Goal: Task Accomplishment & Management: Manage account settings

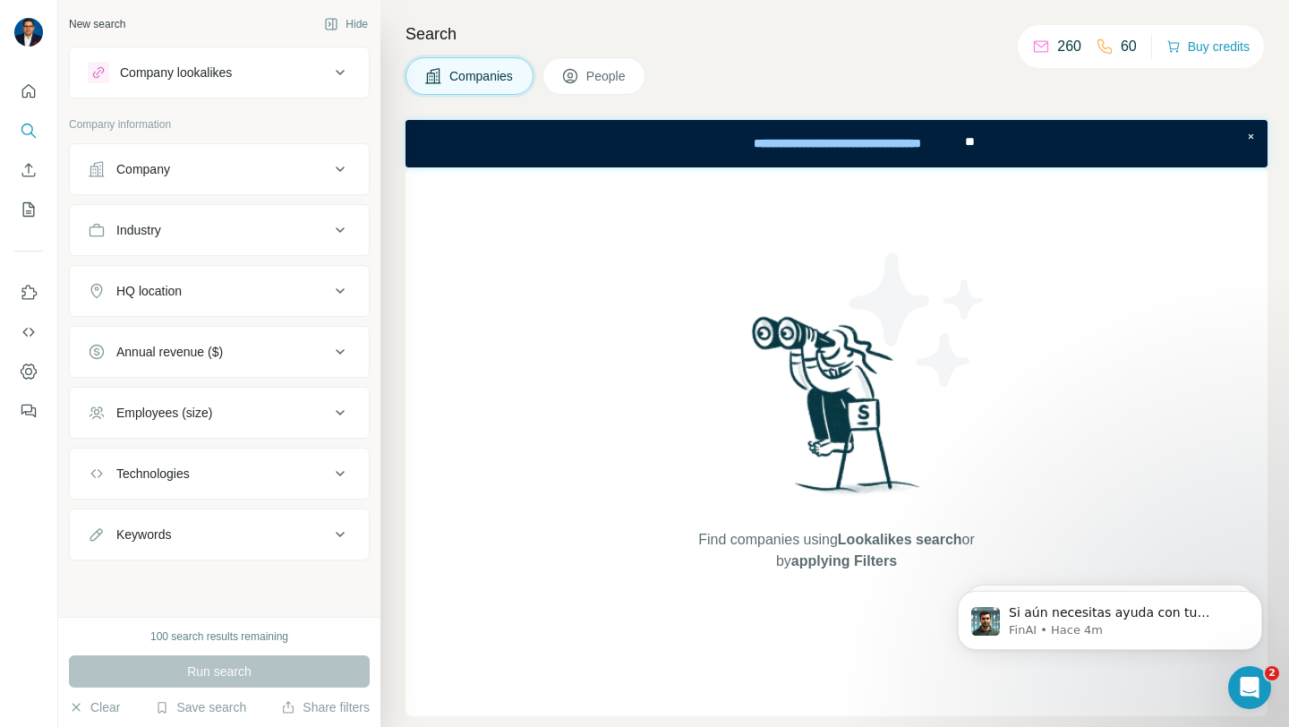
click at [241, 167] on div "Company" at bounding box center [209, 169] width 242 height 18
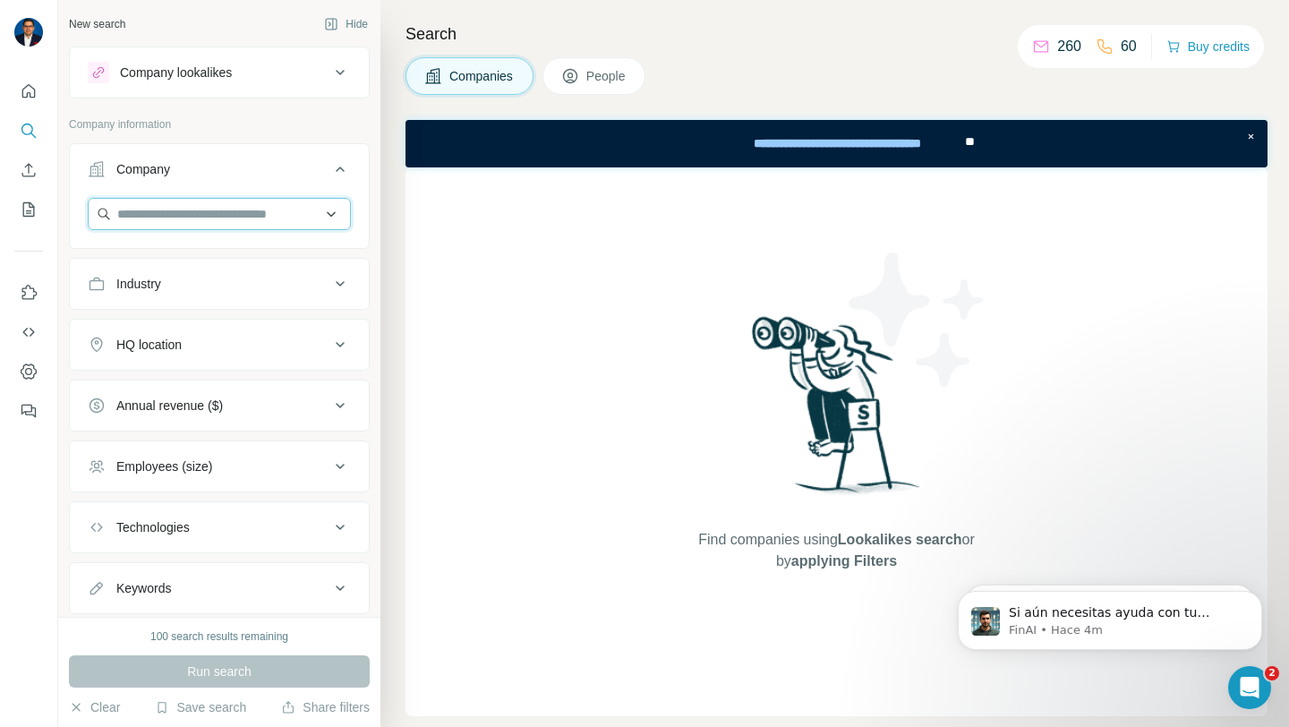
click at [240, 223] on input "text" at bounding box center [219, 214] width 263 height 32
type input "**********"
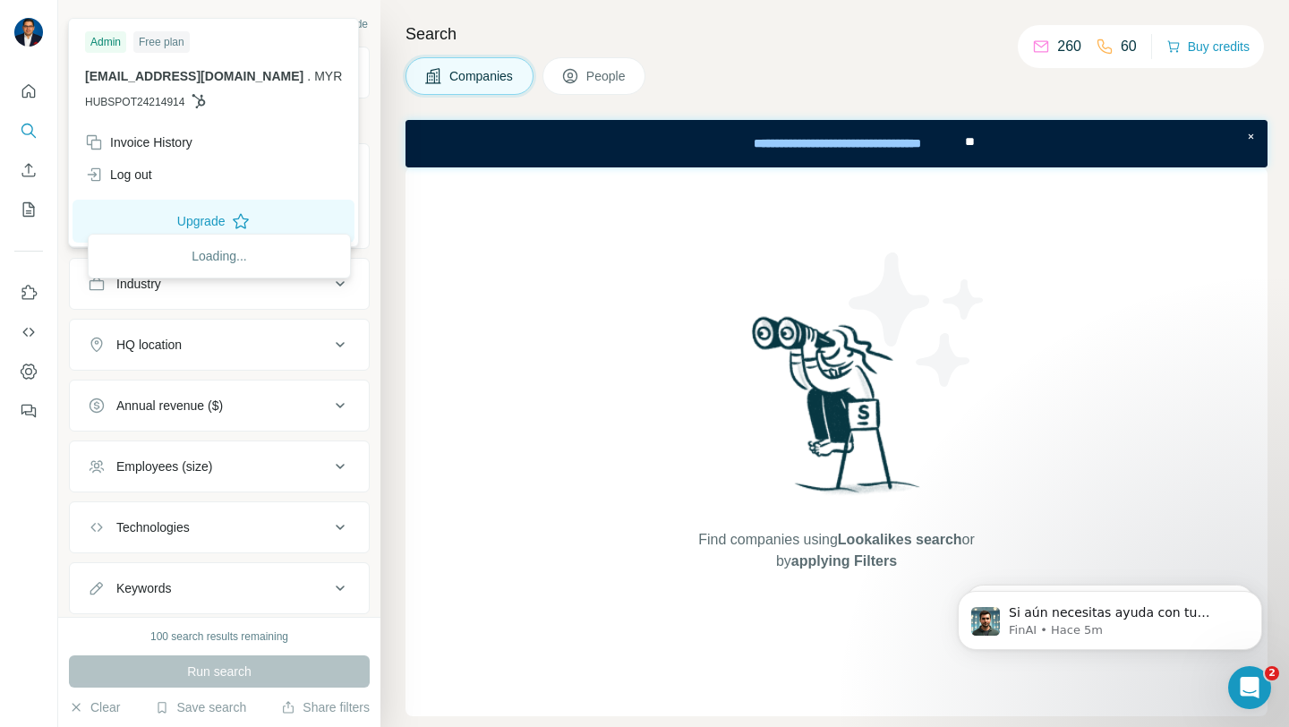
click at [160, 43] on div "Free plan" at bounding box center [161, 41] width 56 height 21
click at [118, 38] on div "Admin" at bounding box center [105, 41] width 41 height 21
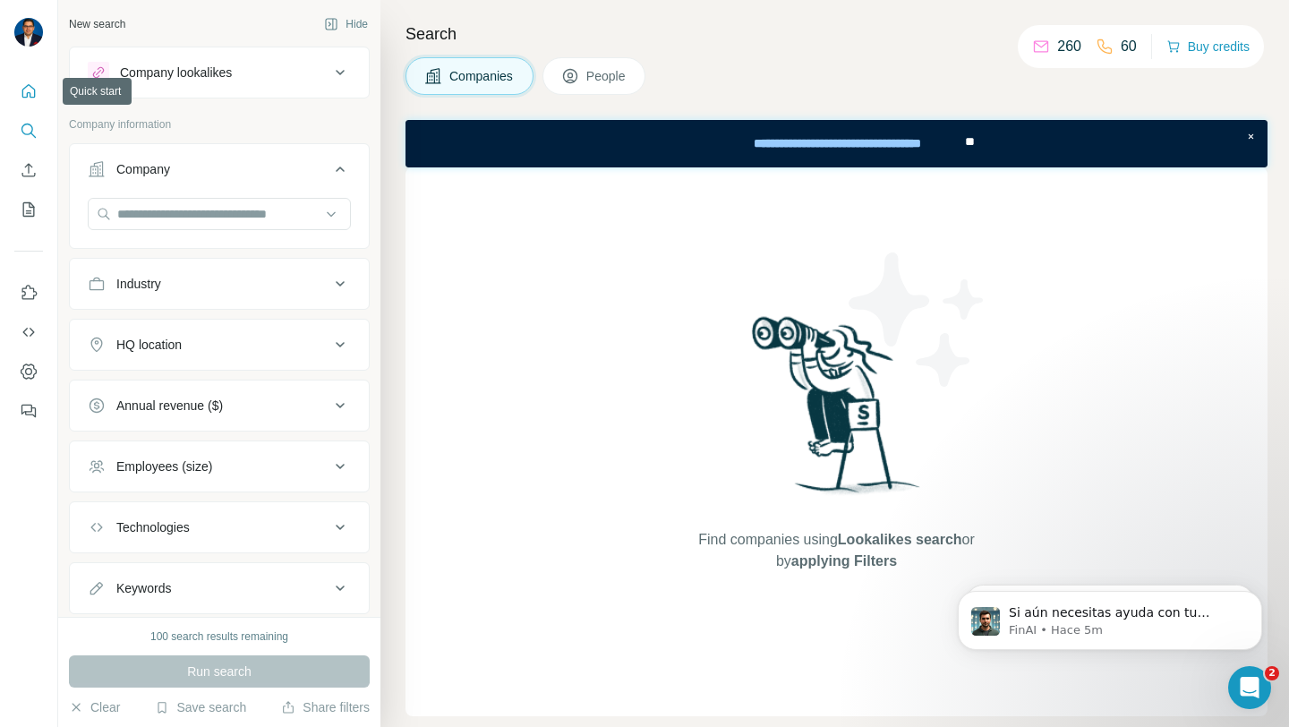
click at [32, 86] on icon "Quick start" at bounding box center [29, 91] width 18 height 18
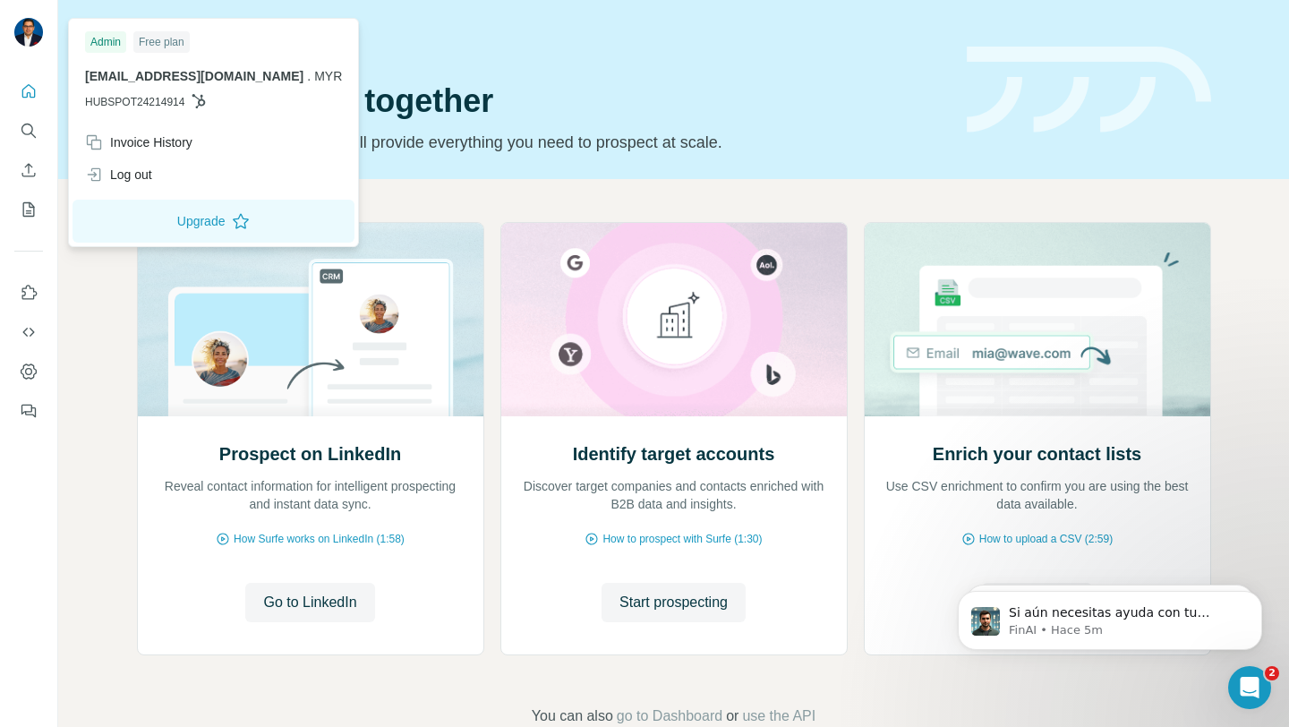
click at [29, 33] on img at bounding box center [28, 32] width 29 height 29
click at [31, 94] on icon "Quick start" at bounding box center [29, 91] width 18 height 18
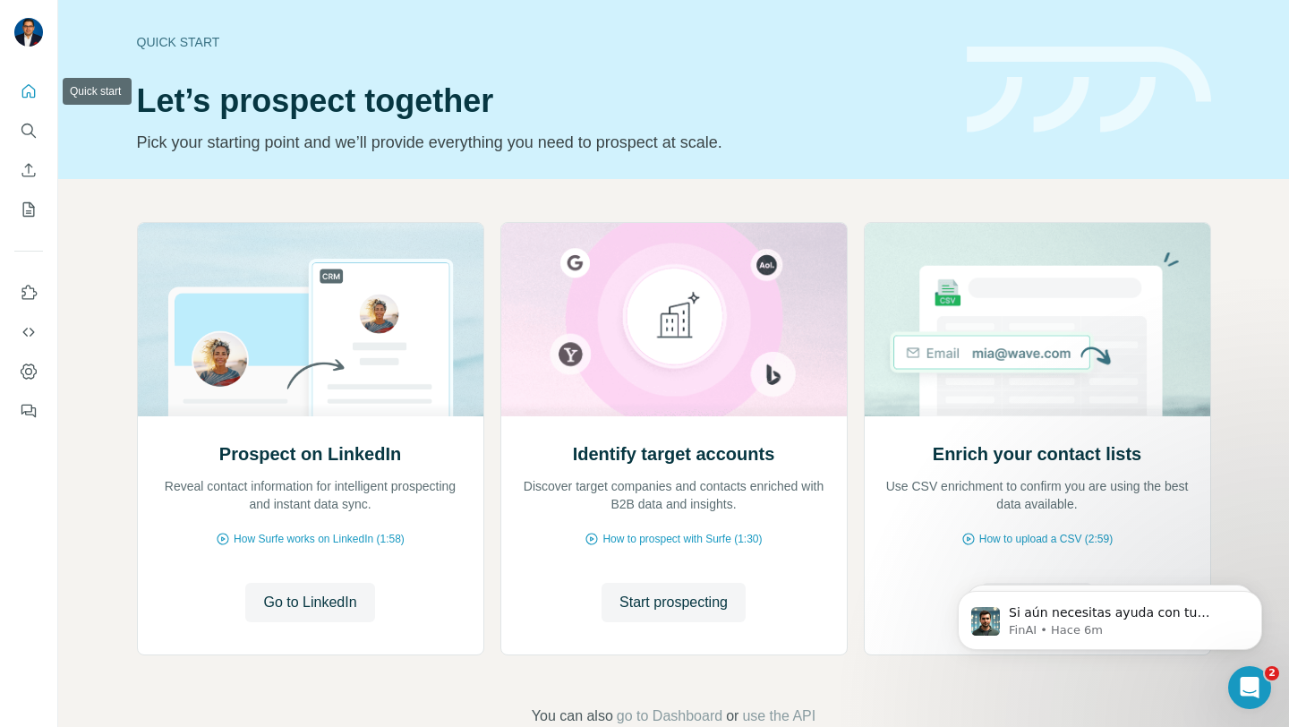
click at [39, 87] on button "Quick start" at bounding box center [28, 91] width 29 height 32
click at [292, 604] on span "Go to LinkedIn" at bounding box center [309, 602] width 93 height 21
click at [30, 364] on icon "Dashboard" at bounding box center [29, 371] width 16 height 15
click at [26, 95] on icon "Quick start" at bounding box center [29, 91] width 18 height 18
click at [22, 130] on icon "Search" at bounding box center [29, 131] width 18 height 18
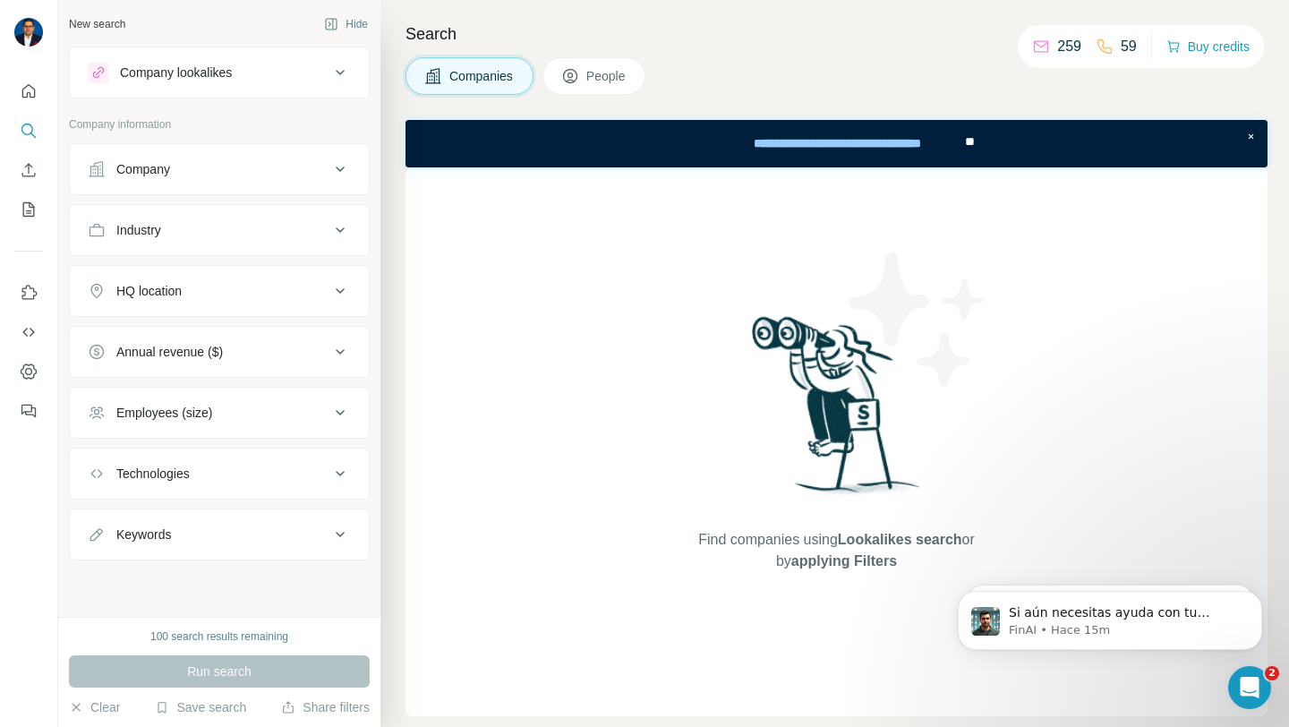
click at [196, 166] on div "Company" at bounding box center [209, 169] width 242 height 18
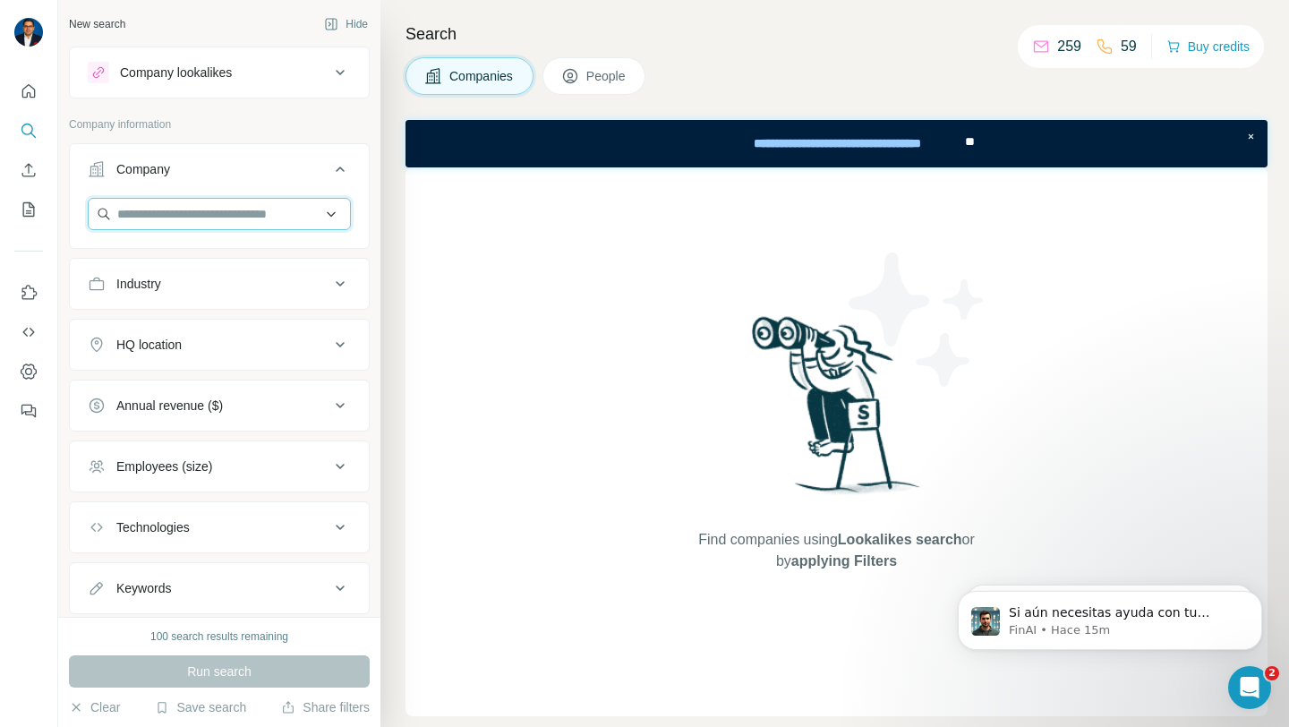
click at [240, 224] on input "text" at bounding box center [219, 214] width 263 height 32
type input "**********"
click at [296, 126] on p "Company information" at bounding box center [219, 124] width 301 height 16
click at [325, 345] on div "HQ location" at bounding box center [209, 345] width 242 height 18
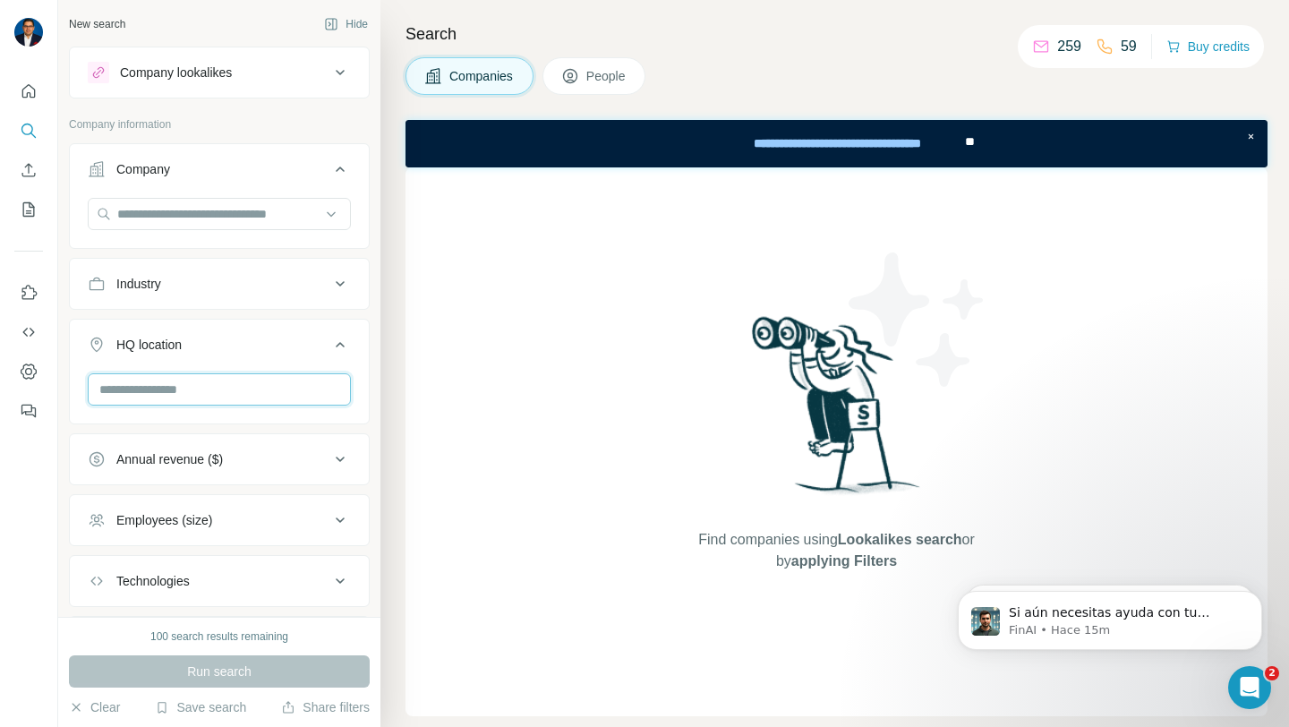
click at [278, 389] on input "text" at bounding box center [219, 389] width 263 height 32
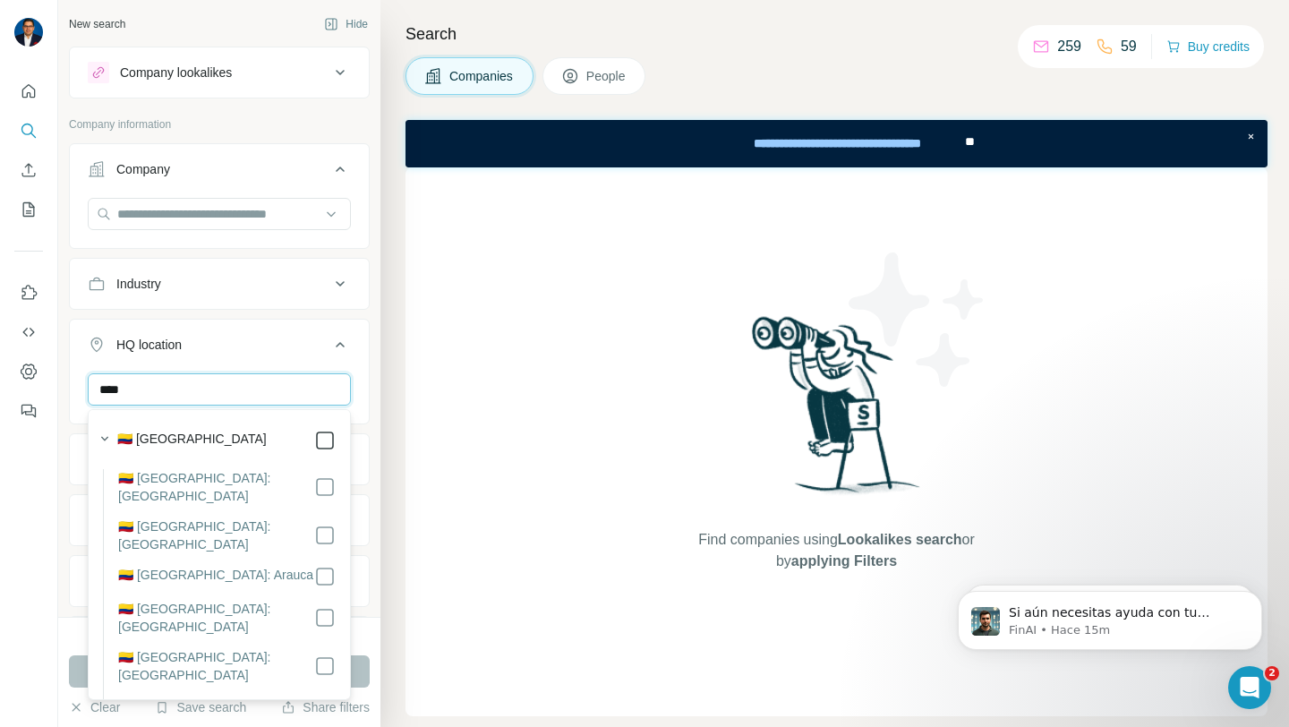
type input "****"
click at [380, 317] on div "New search Hide Company lookalikes Company information Company Industry HQ loca…" at bounding box center [219, 308] width 322 height 617
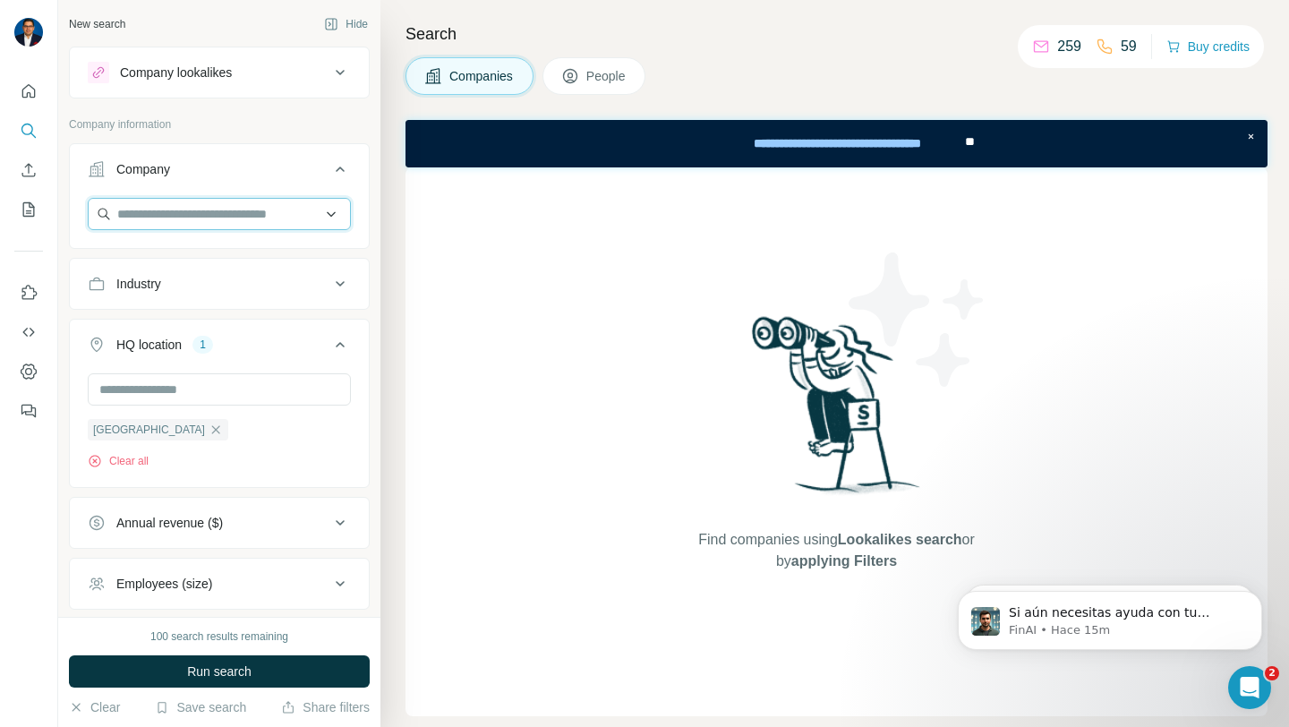
click at [259, 214] on input "text" at bounding box center [219, 214] width 263 height 32
click at [296, 225] on input "**********" at bounding box center [219, 214] width 263 height 32
type input "**********"
click at [384, 126] on div "Search Companies People Find companies using Lookalikes search or by applying F…" at bounding box center [835, 363] width 909 height 727
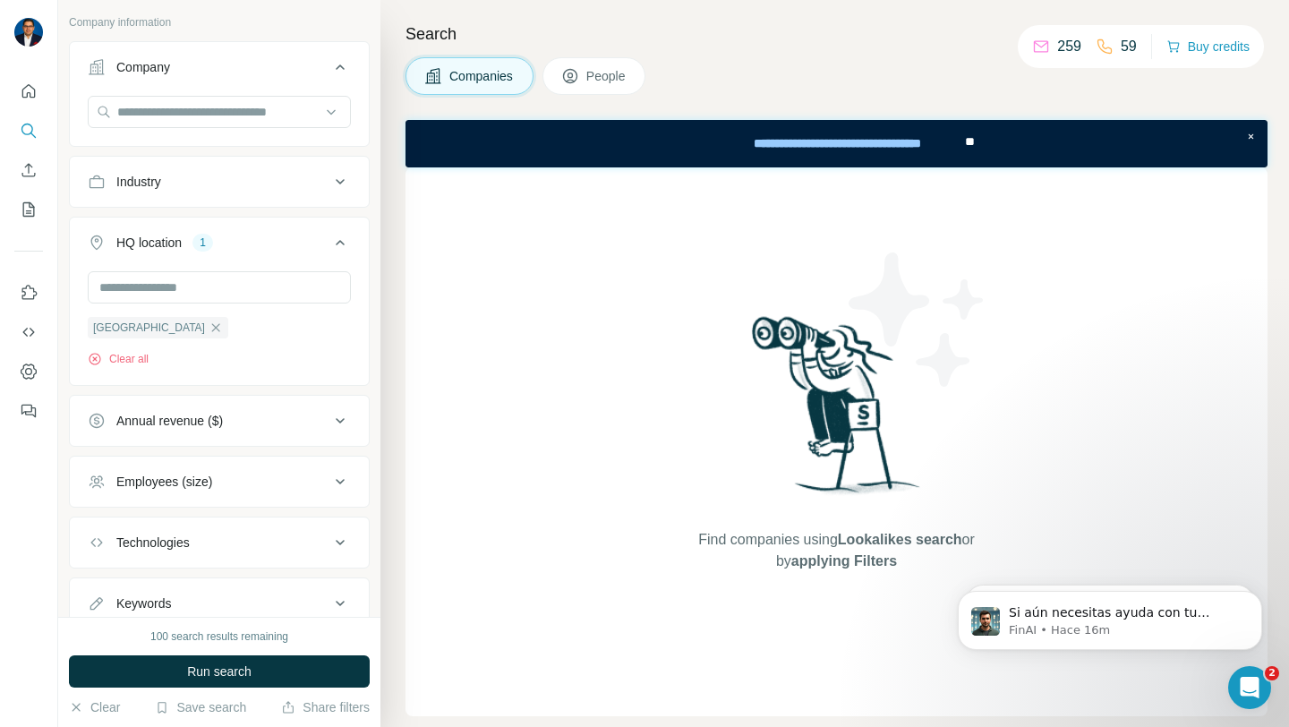
scroll to position [165, 0]
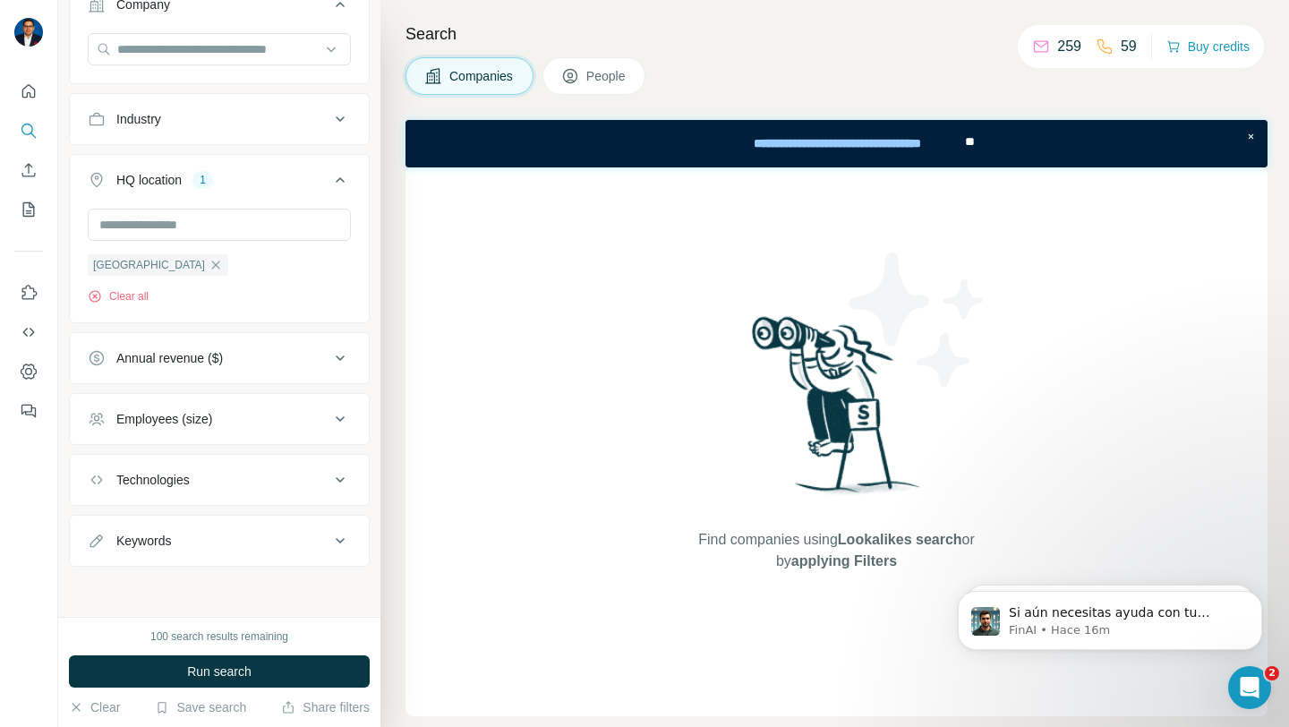
click at [300, 415] on div "Employees (size)" at bounding box center [209, 419] width 242 height 18
click at [270, 537] on div "Keywords" at bounding box center [209, 541] width 242 height 18
click at [223, 678] on span "Run search" at bounding box center [219, 672] width 64 height 18
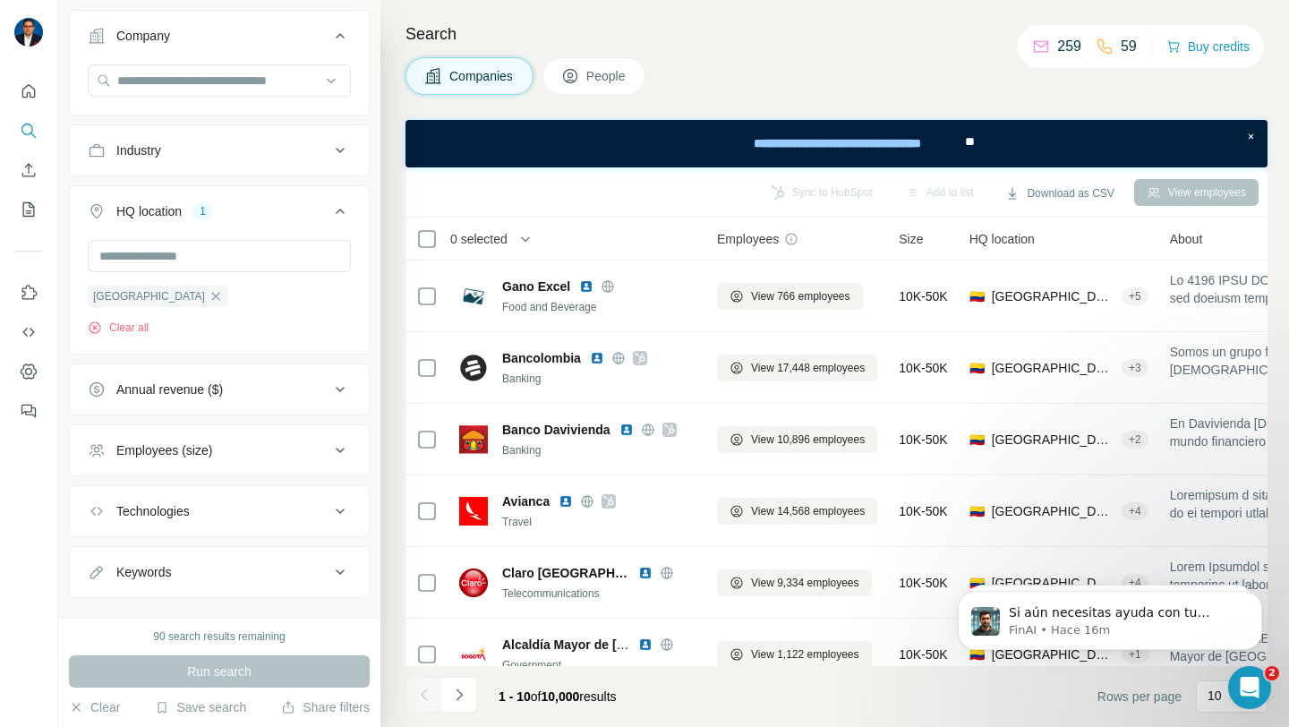
scroll to position [0, 0]
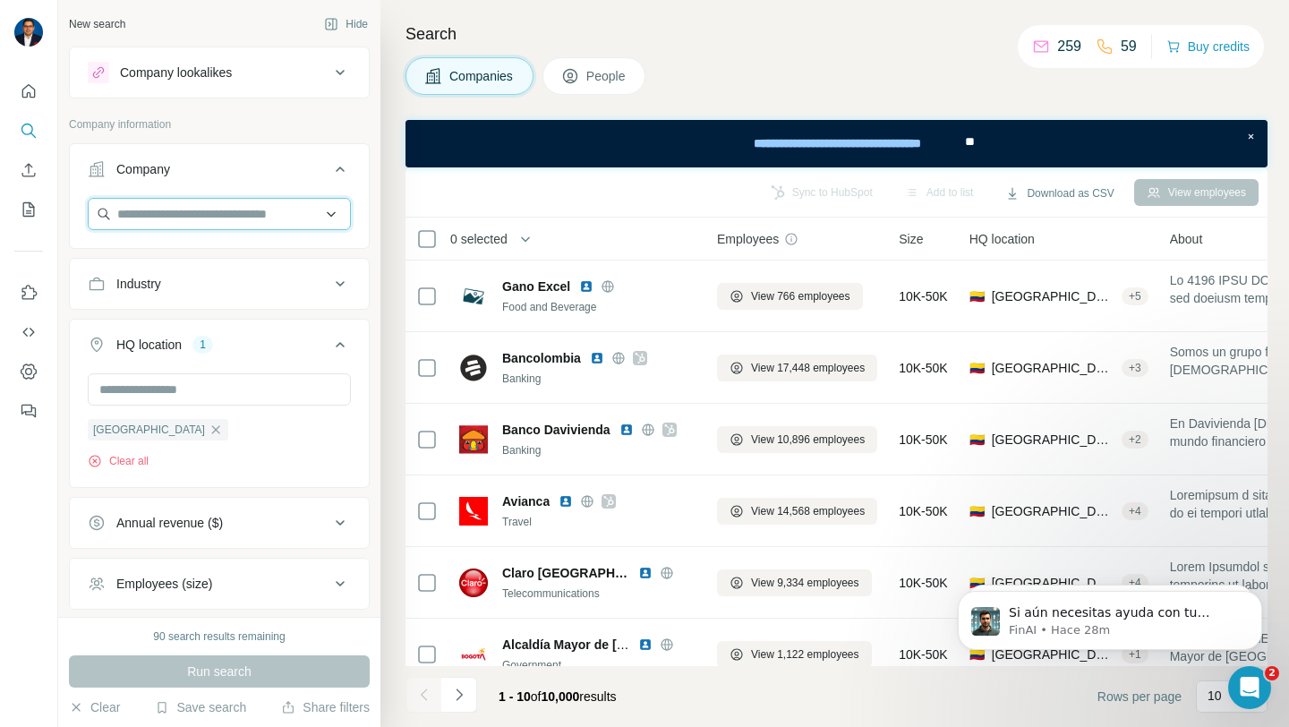
click at [304, 208] on input "text" at bounding box center [219, 214] width 263 height 32
type input "********"
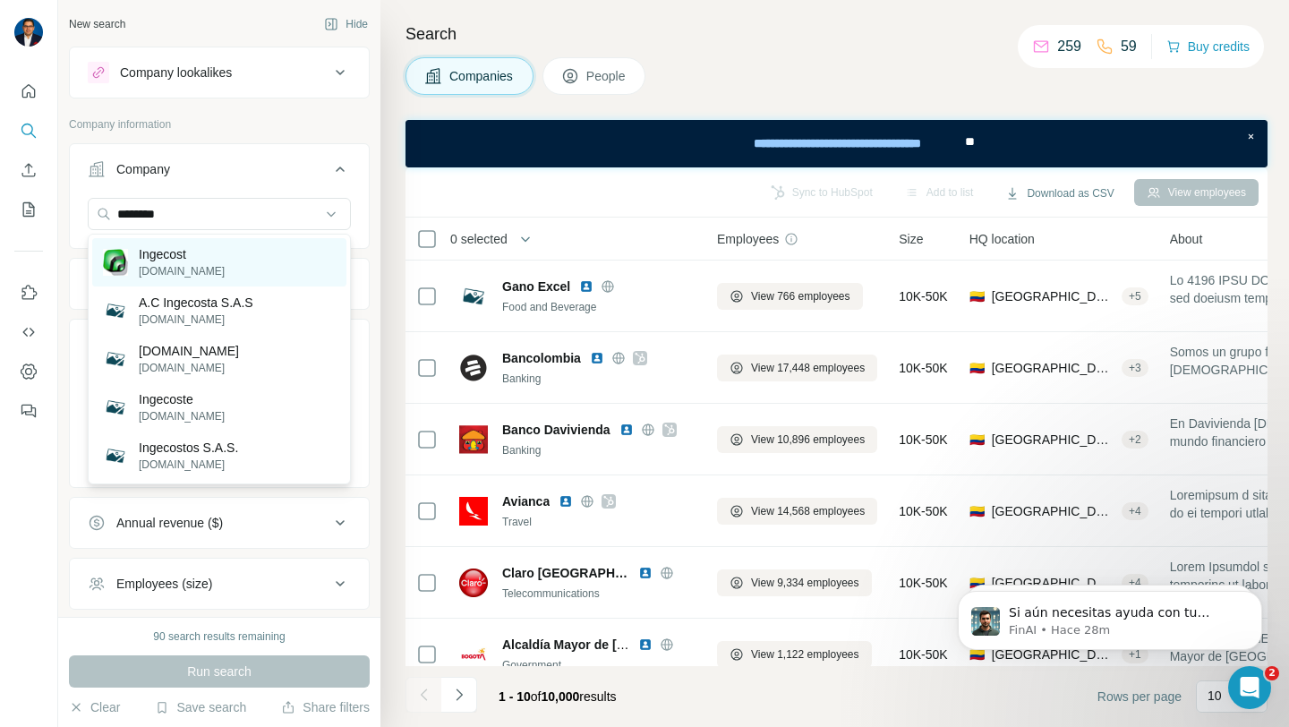
click at [175, 264] on p "[DOMAIN_NAME]" at bounding box center [182, 271] width 86 height 16
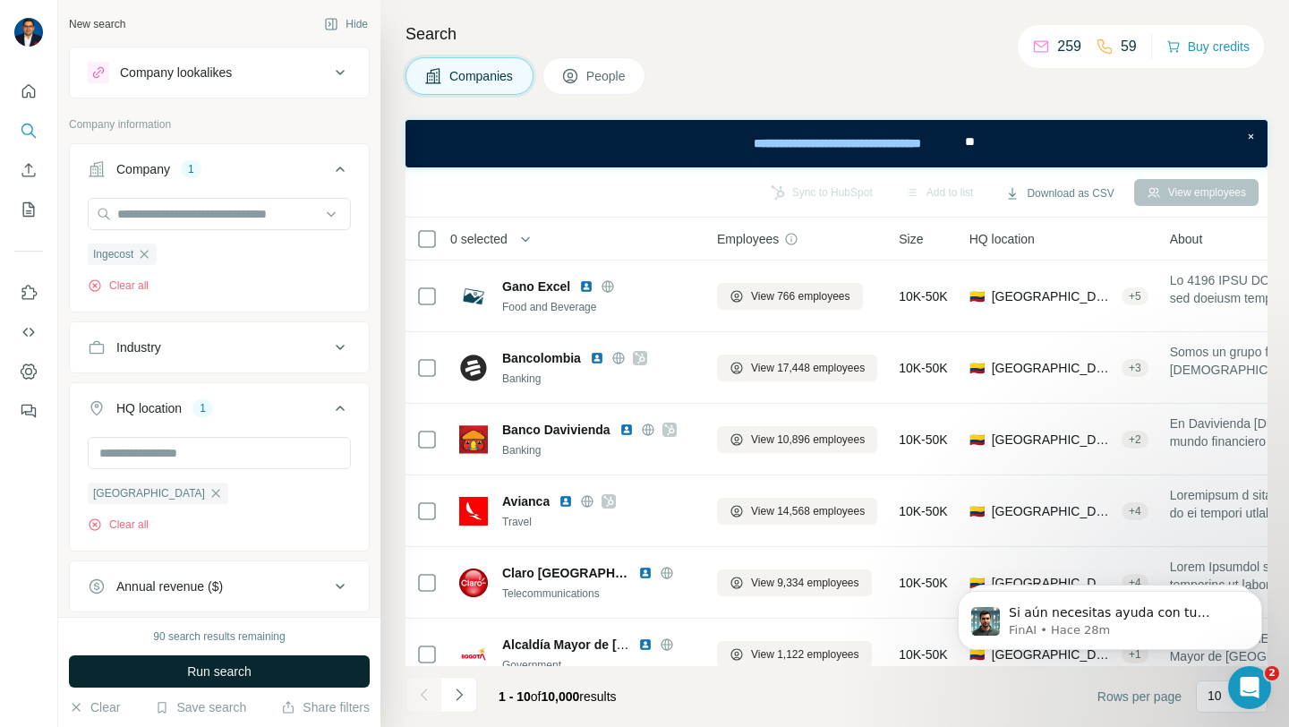
click at [218, 671] on span "Run search" at bounding box center [219, 672] width 64 height 18
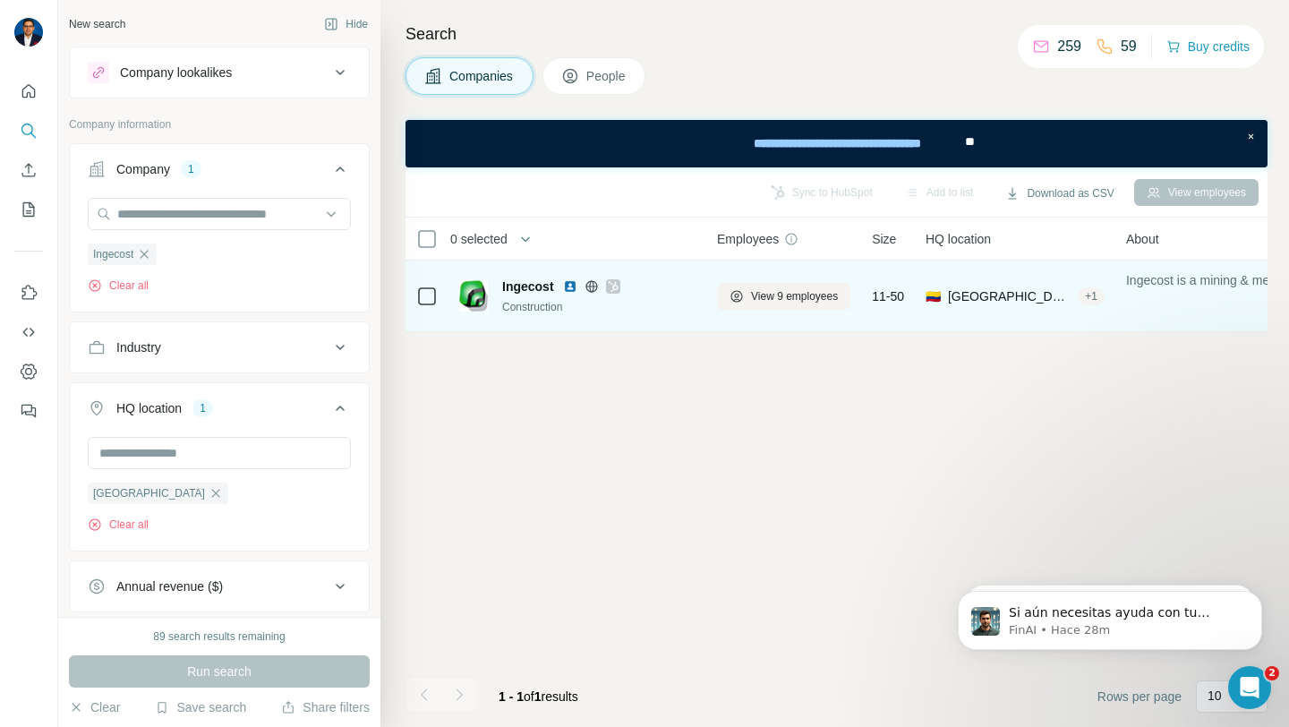
click at [525, 287] on span "Ingecost" at bounding box center [528, 287] width 52 height 18
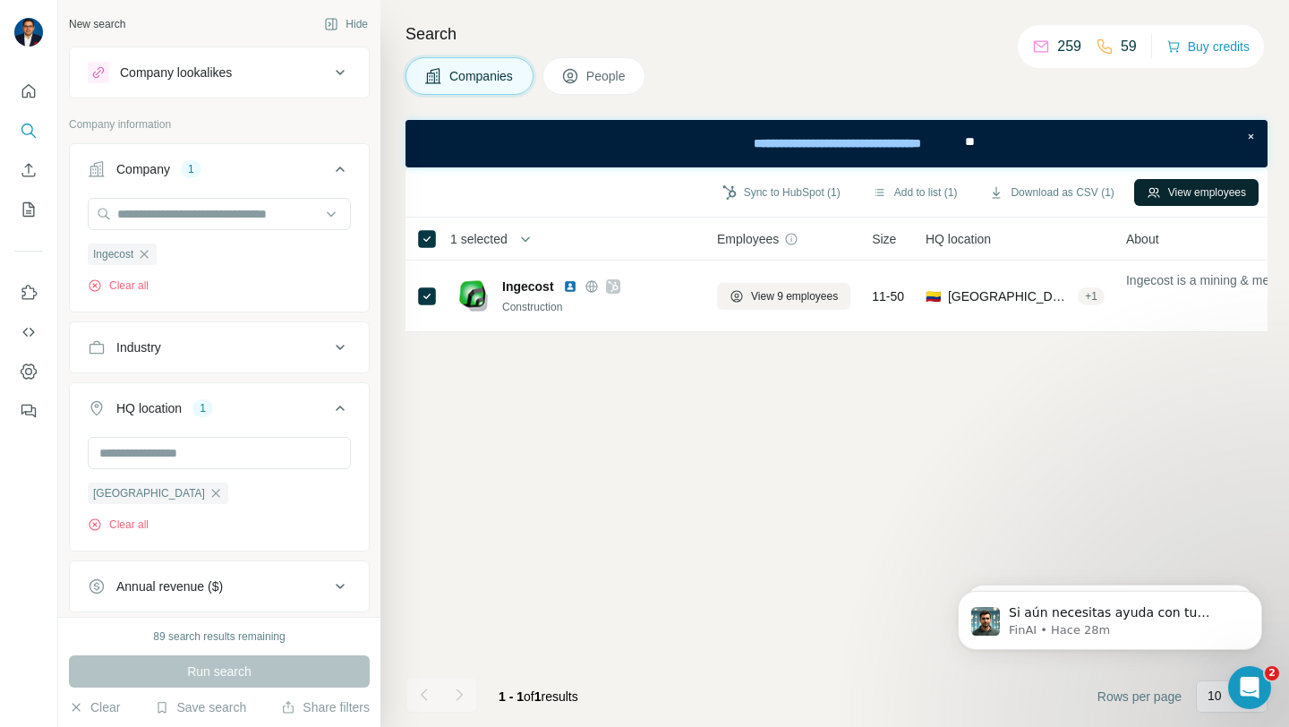
click at [1197, 187] on button "View employees" at bounding box center [1196, 192] width 124 height 27
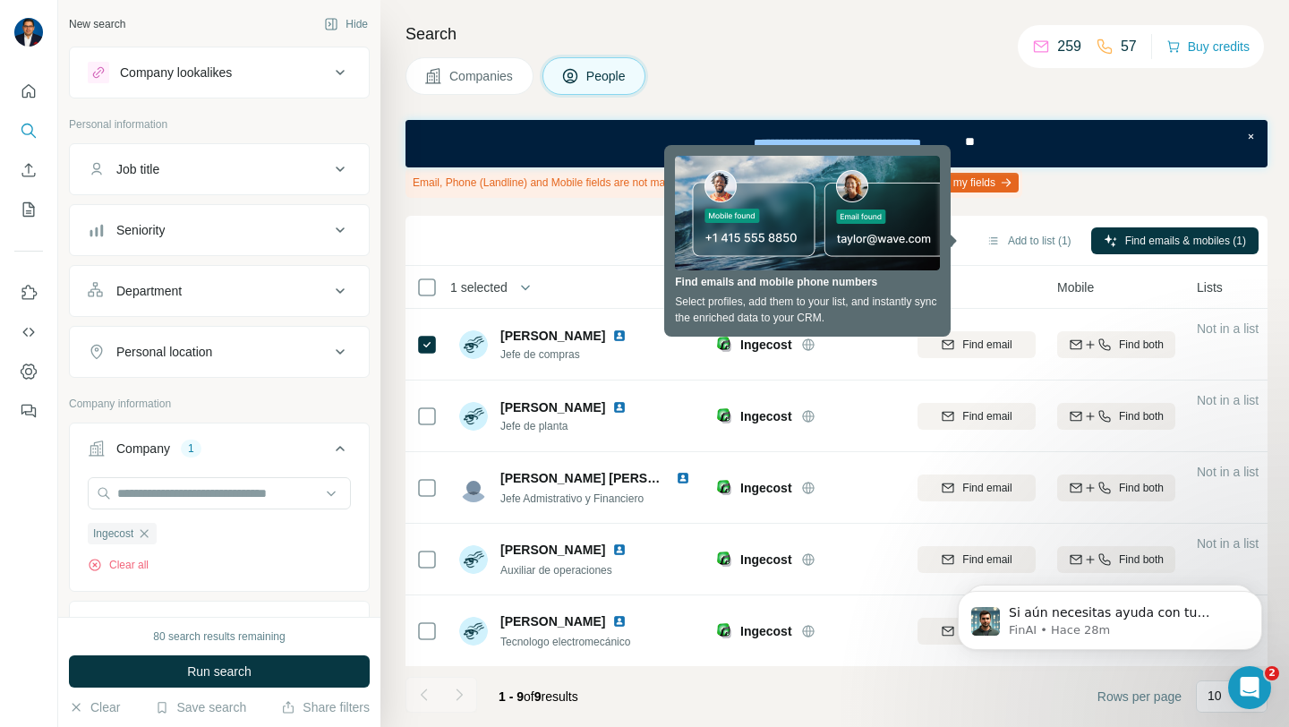
click at [515, 233] on div "Add to Sequence (1) Sync to HubSpot (1) Add to list (1) Find emails & mobiles (…" at bounding box center [837, 240] width 844 height 31
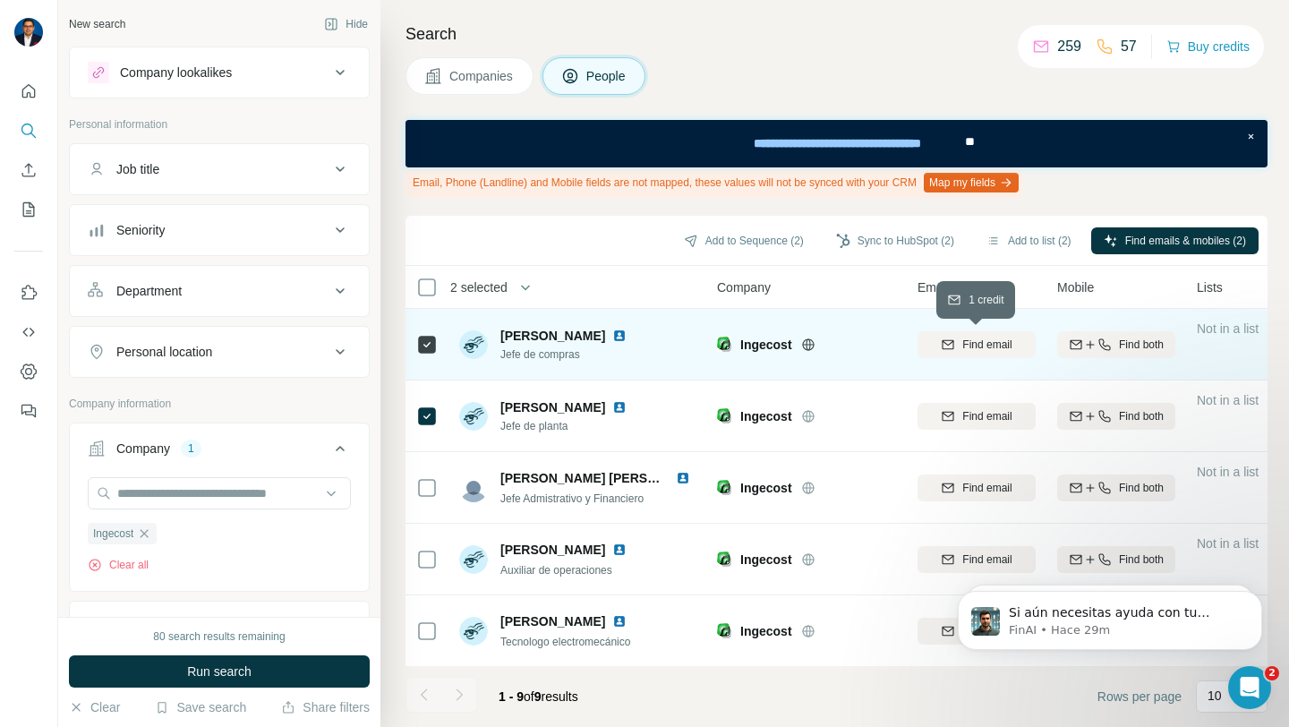
click at [995, 346] on span "Find email" at bounding box center [986, 345] width 49 height 16
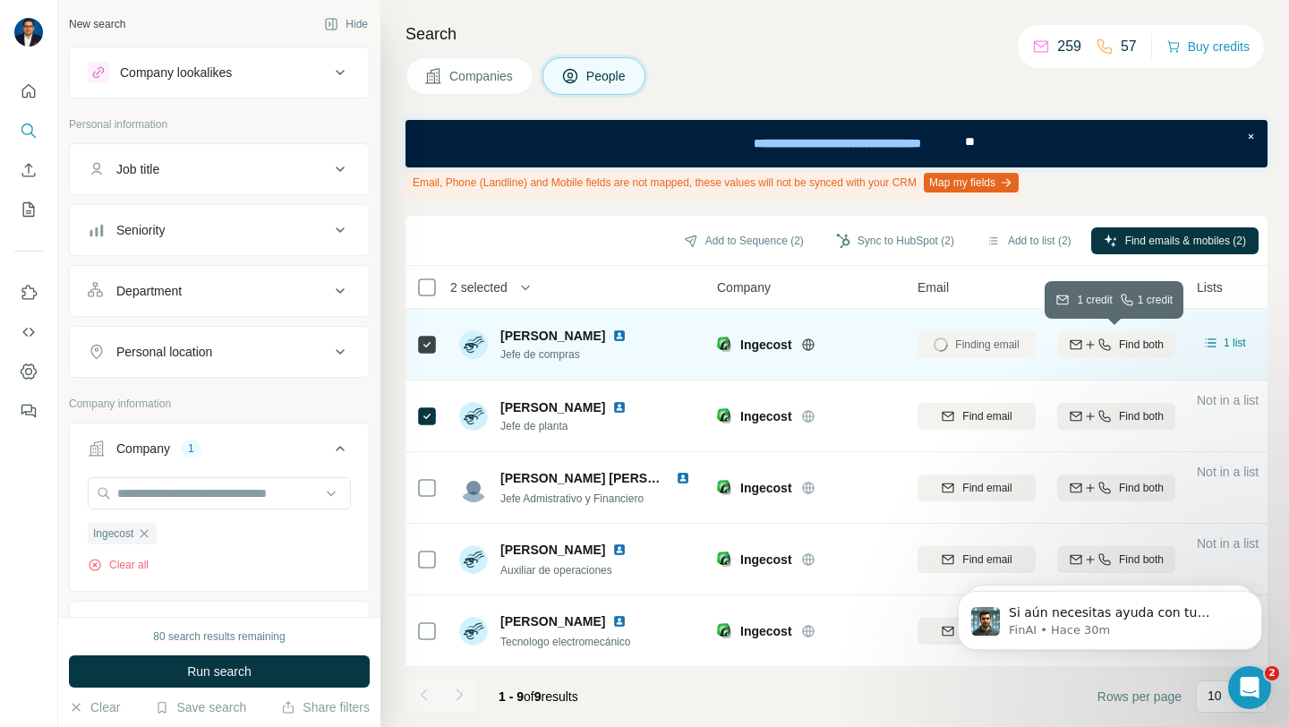
click at [1121, 346] on span "Find both" at bounding box center [1141, 345] width 45 height 16
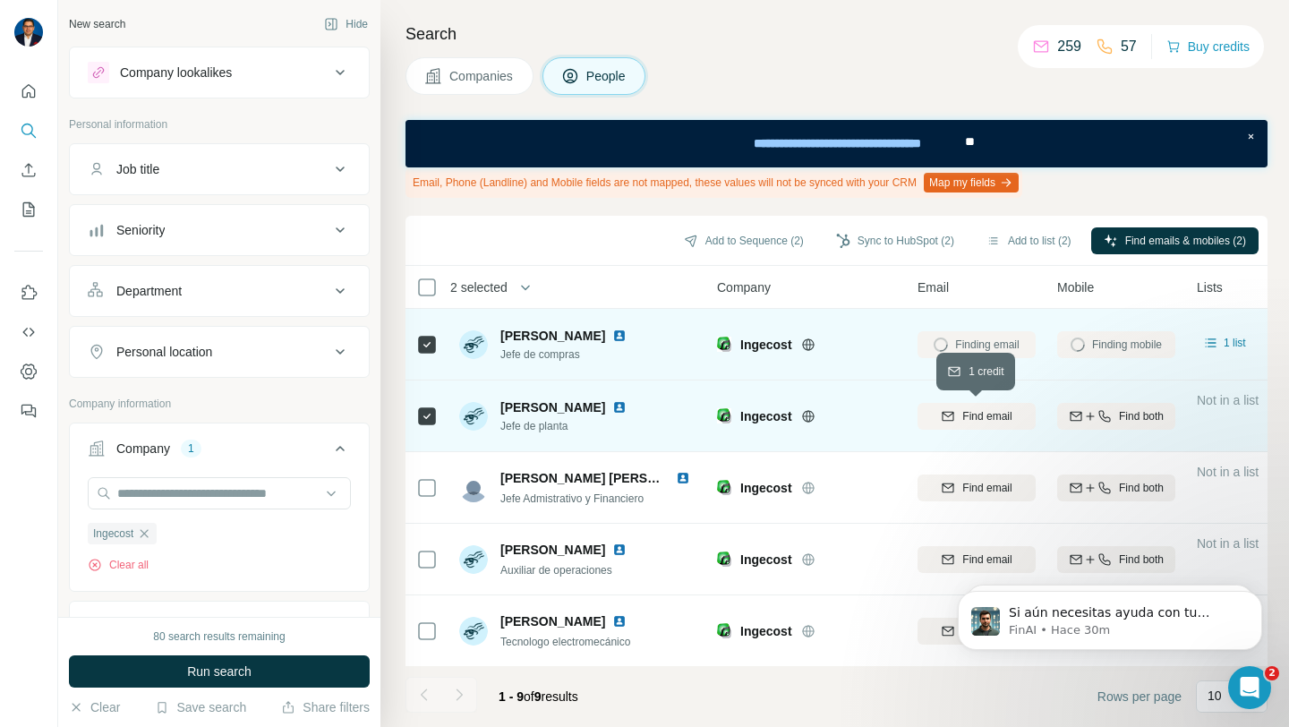
click at [999, 417] on span "Find email" at bounding box center [986, 416] width 49 height 16
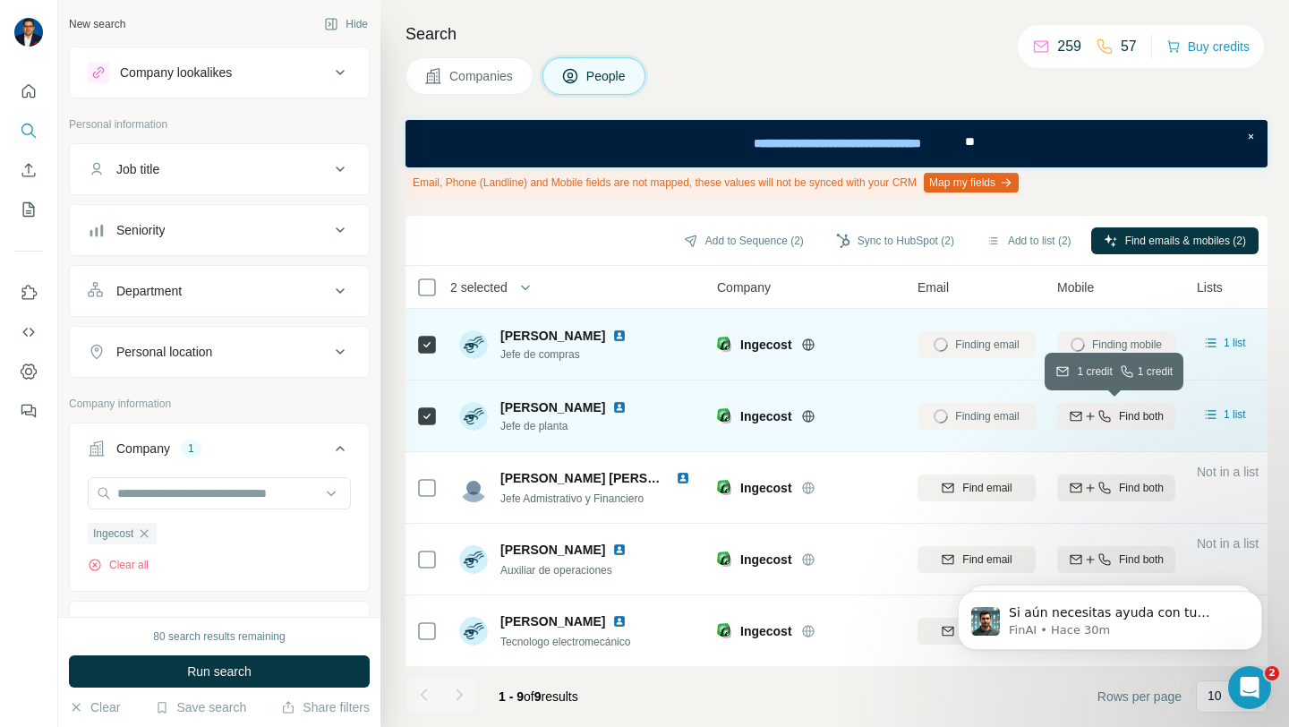
click at [1119, 420] on span "Find both" at bounding box center [1141, 416] width 45 height 16
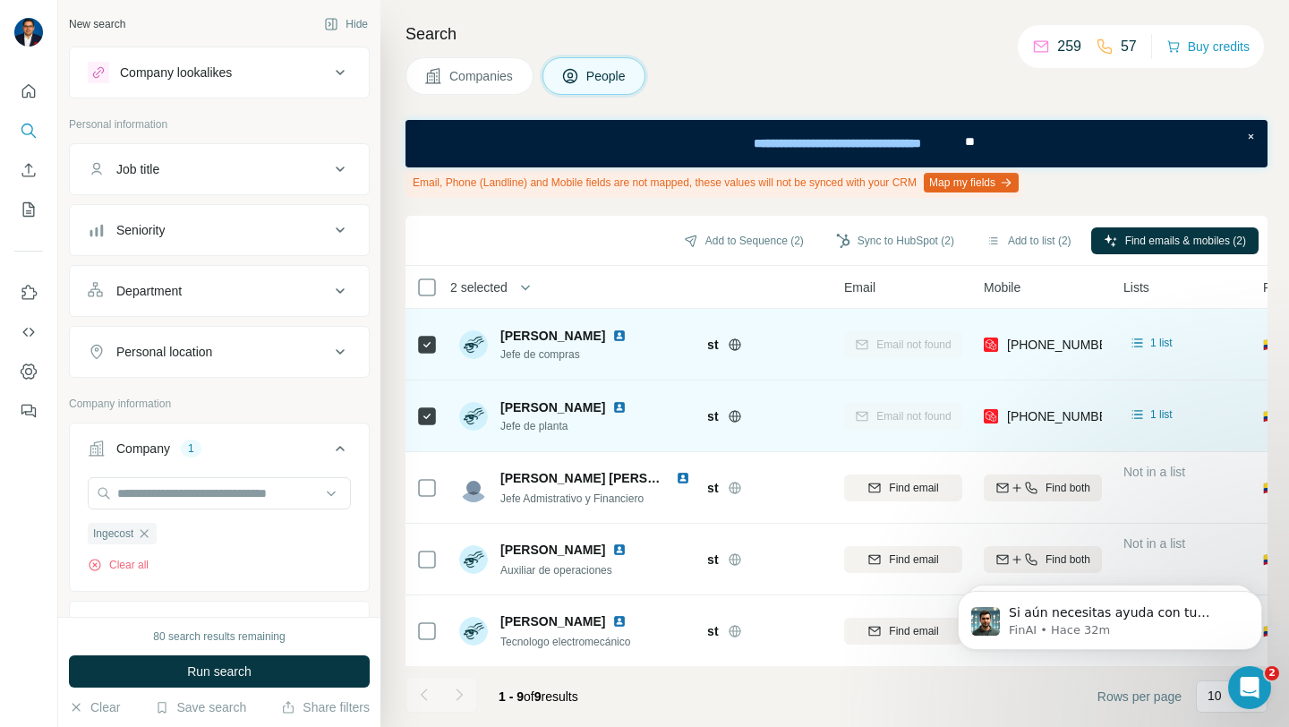
scroll to position [0, 73]
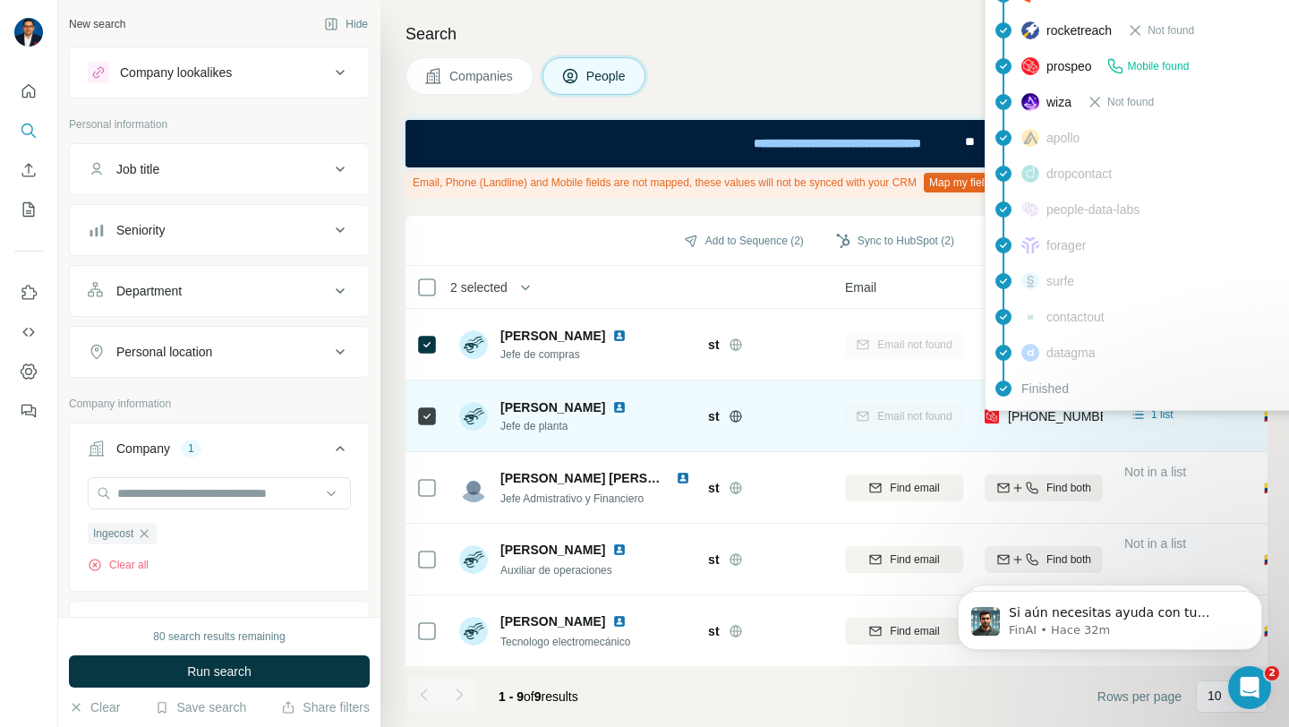
click at [1100, 421] on span "[PHONE_NUMBER]" at bounding box center [1064, 416] width 113 height 14
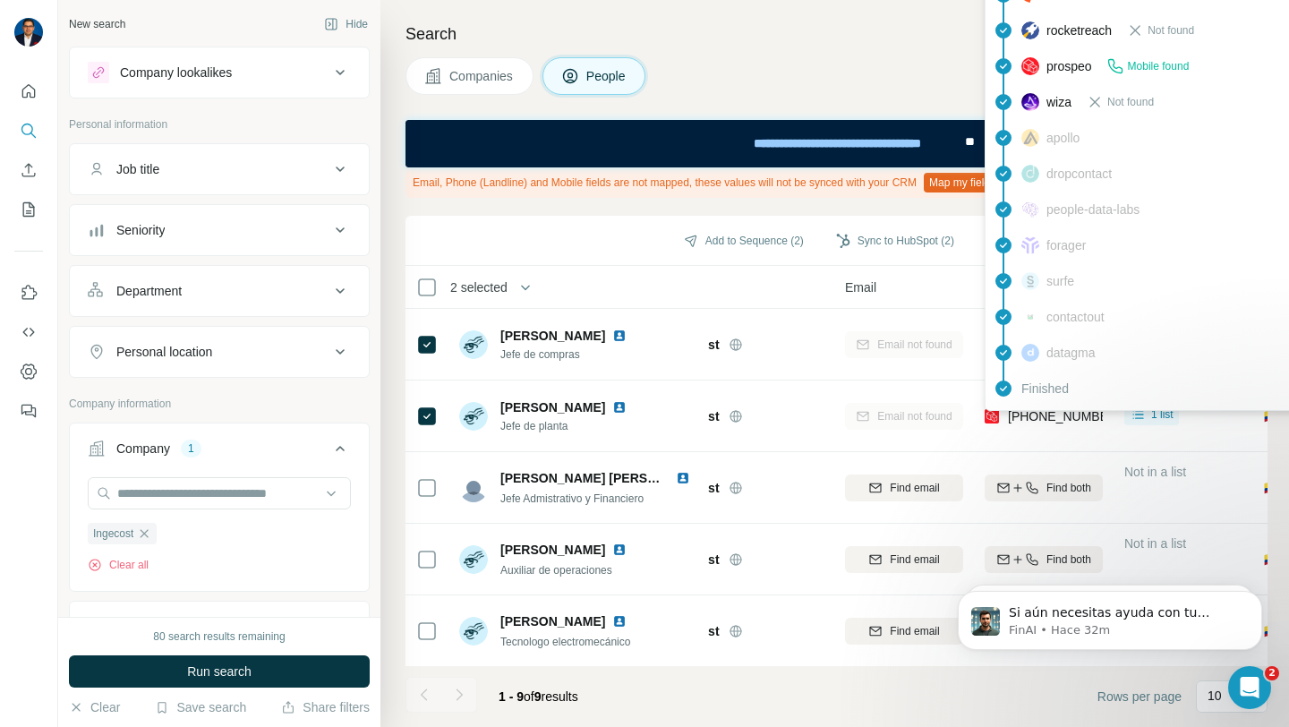
click at [723, 284] on div "Company" at bounding box center [734, 287] width 179 height 21
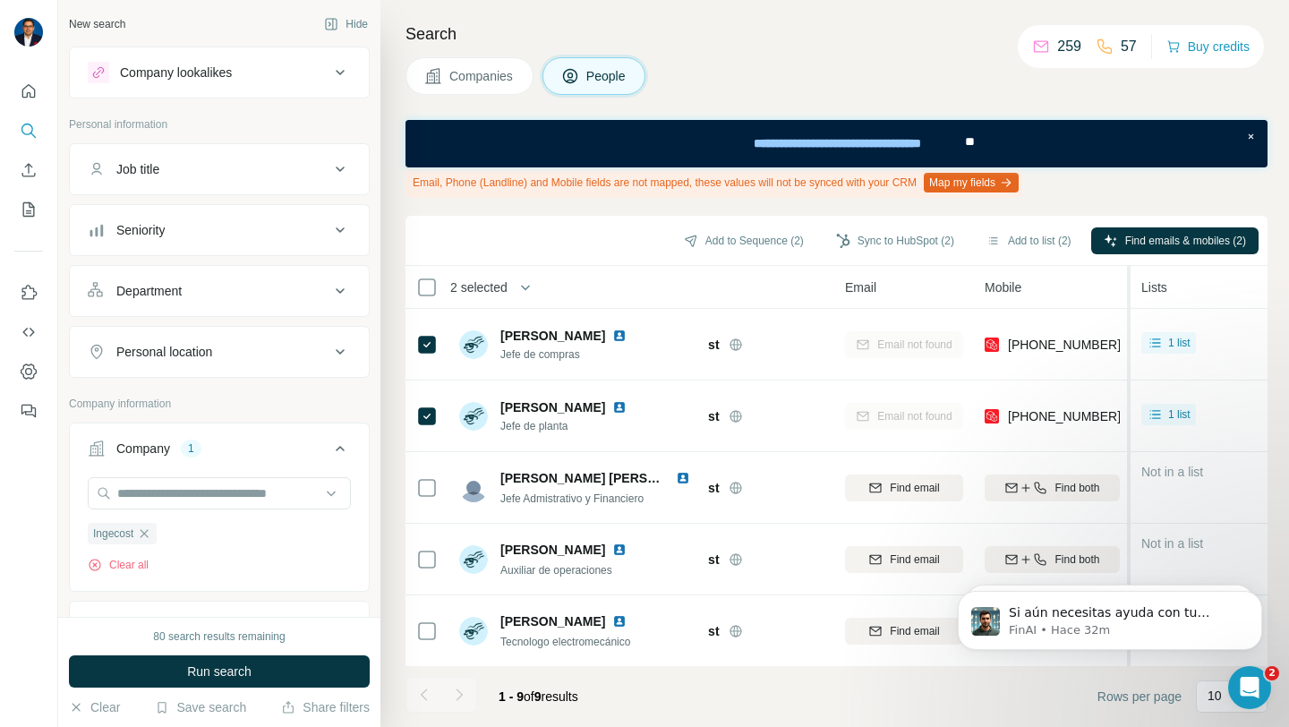
drag, startPoint x: 1110, startPoint y: 283, endPoint x: 1131, endPoint y: 282, distance: 20.6
click at [0, 0] on tr "2 selected People Company Email Mobile Lists Personal location Seniority Depart…" at bounding box center [0, 0] width 0 height 0
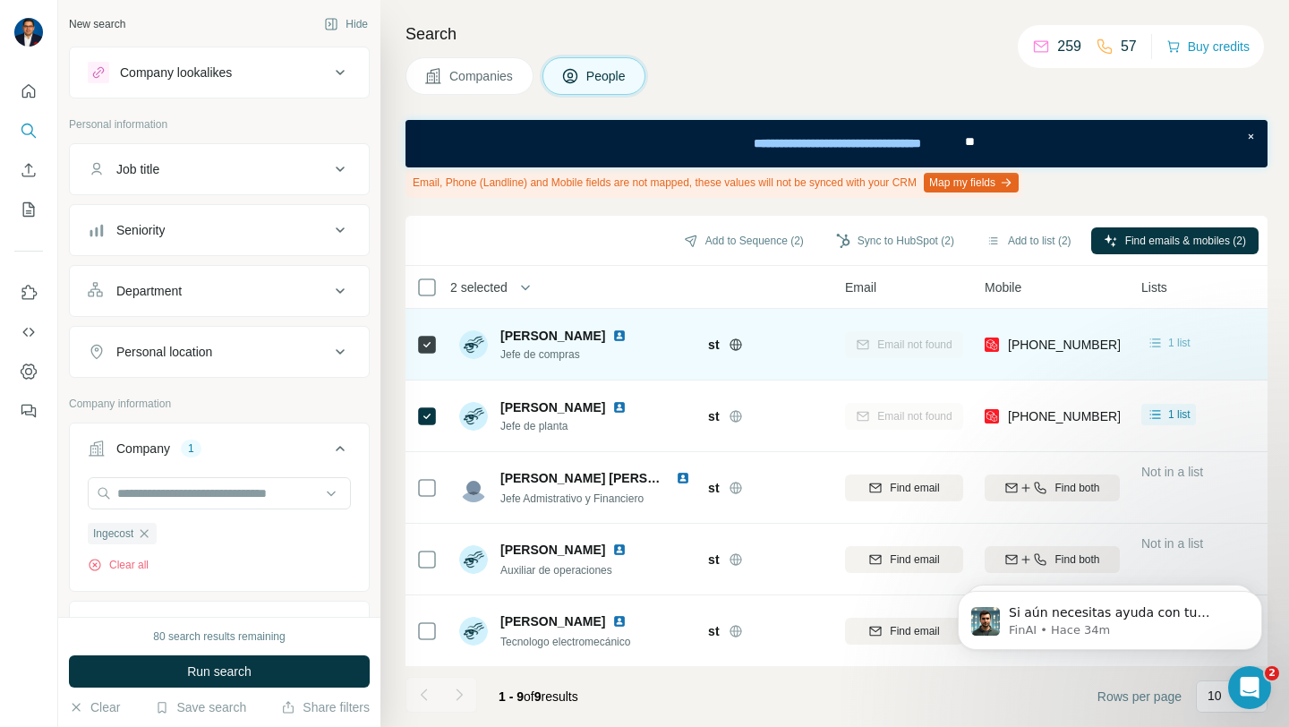
click at [1160, 348] on icon at bounding box center [1156, 343] width 18 height 18
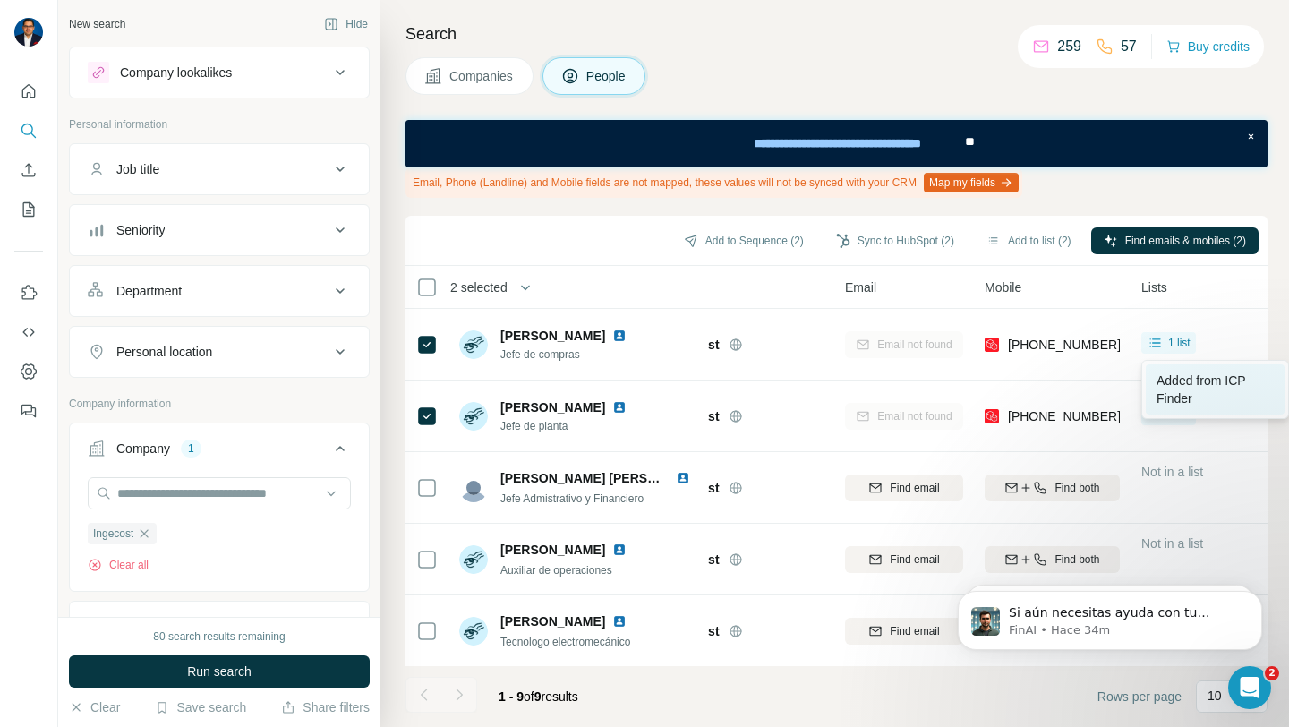
click at [1180, 386] on span "Added from ICP Finder" at bounding box center [1201, 389] width 89 height 32
click at [150, 534] on icon "button" at bounding box center [144, 533] width 14 height 14
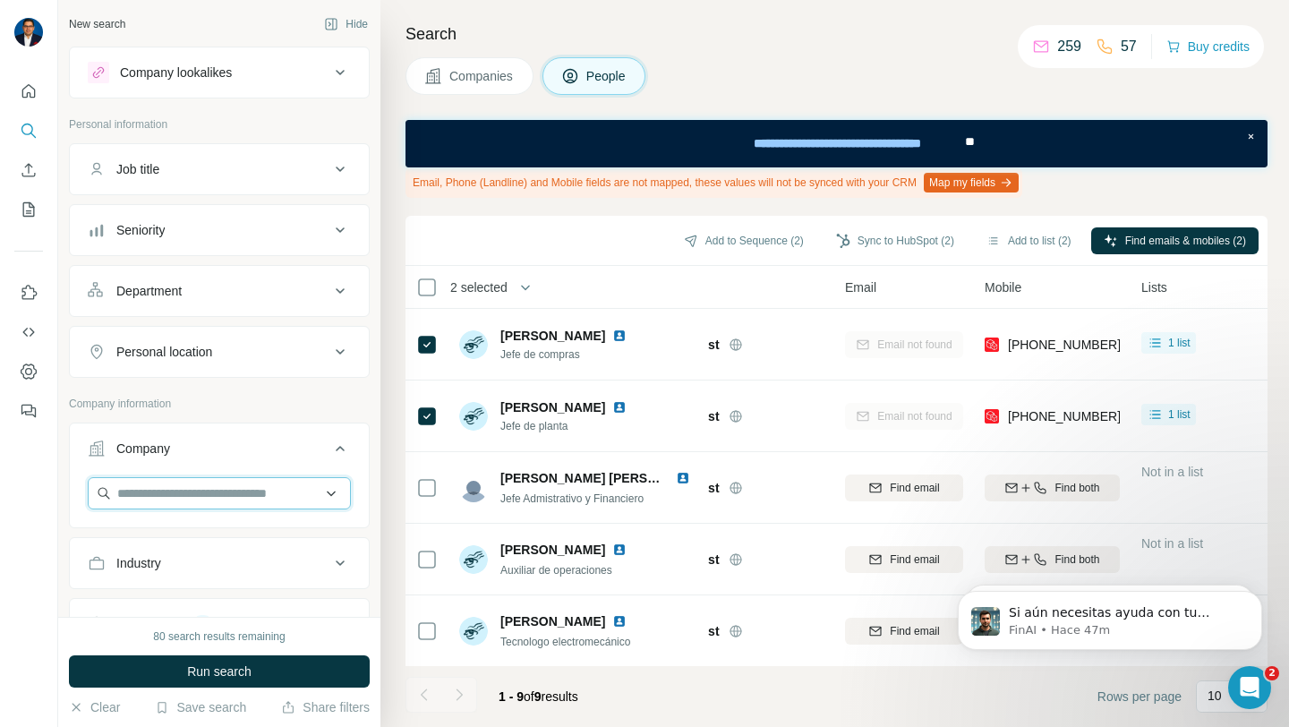
click at [210, 496] on input "text" at bounding box center [219, 493] width 263 height 32
type input "**********"
click at [320, 289] on div "Department" at bounding box center [209, 291] width 242 height 18
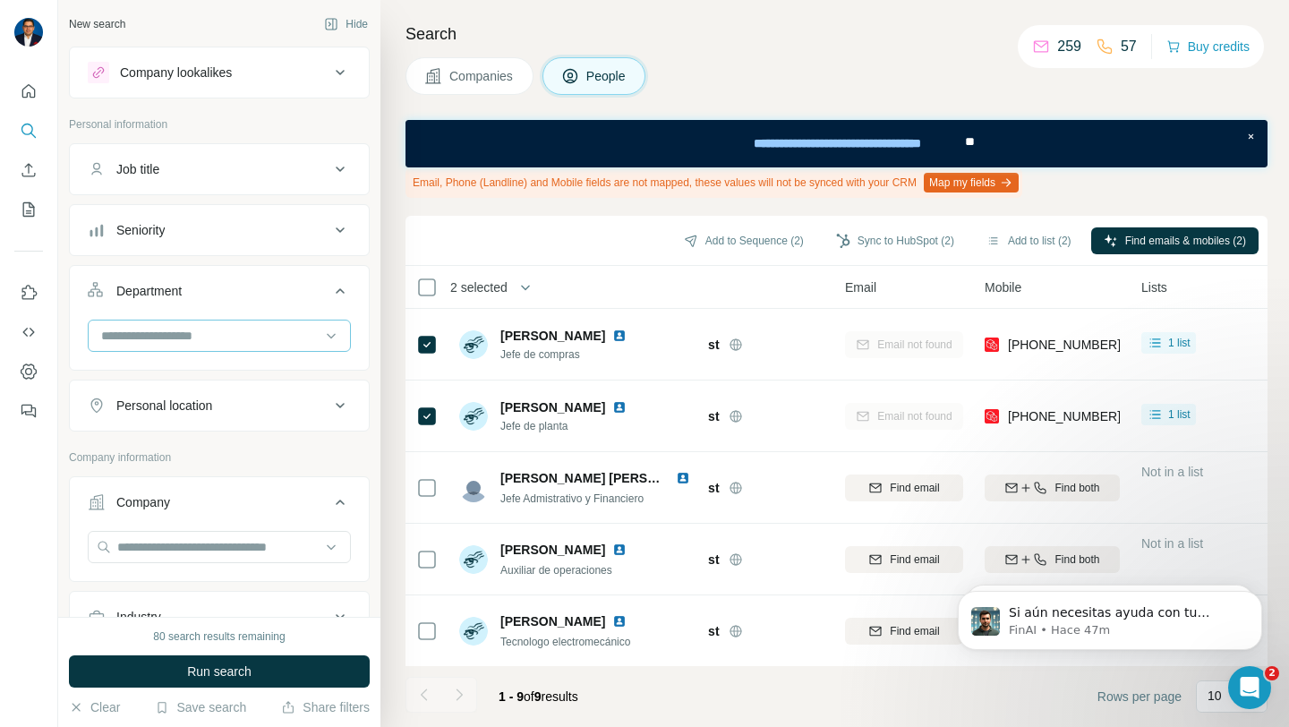
click at [306, 332] on input at bounding box center [209, 336] width 221 height 20
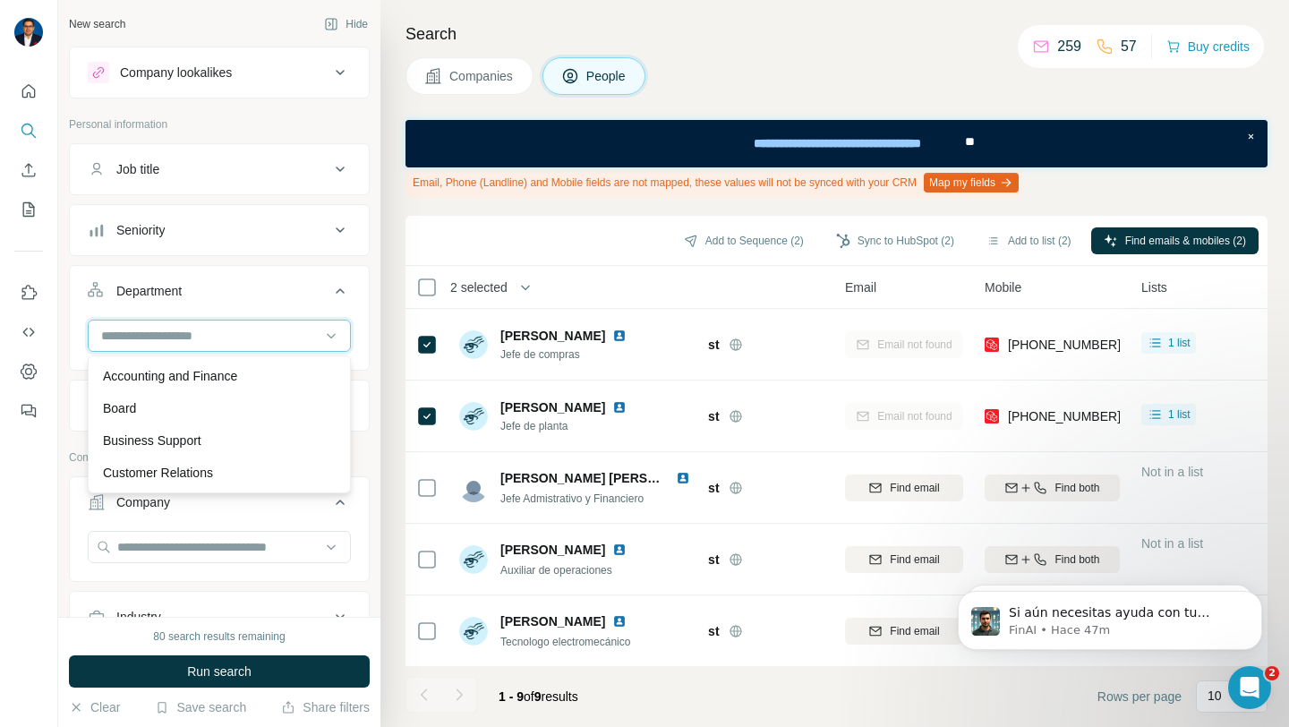
click at [303, 335] on input at bounding box center [209, 336] width 221 height 20
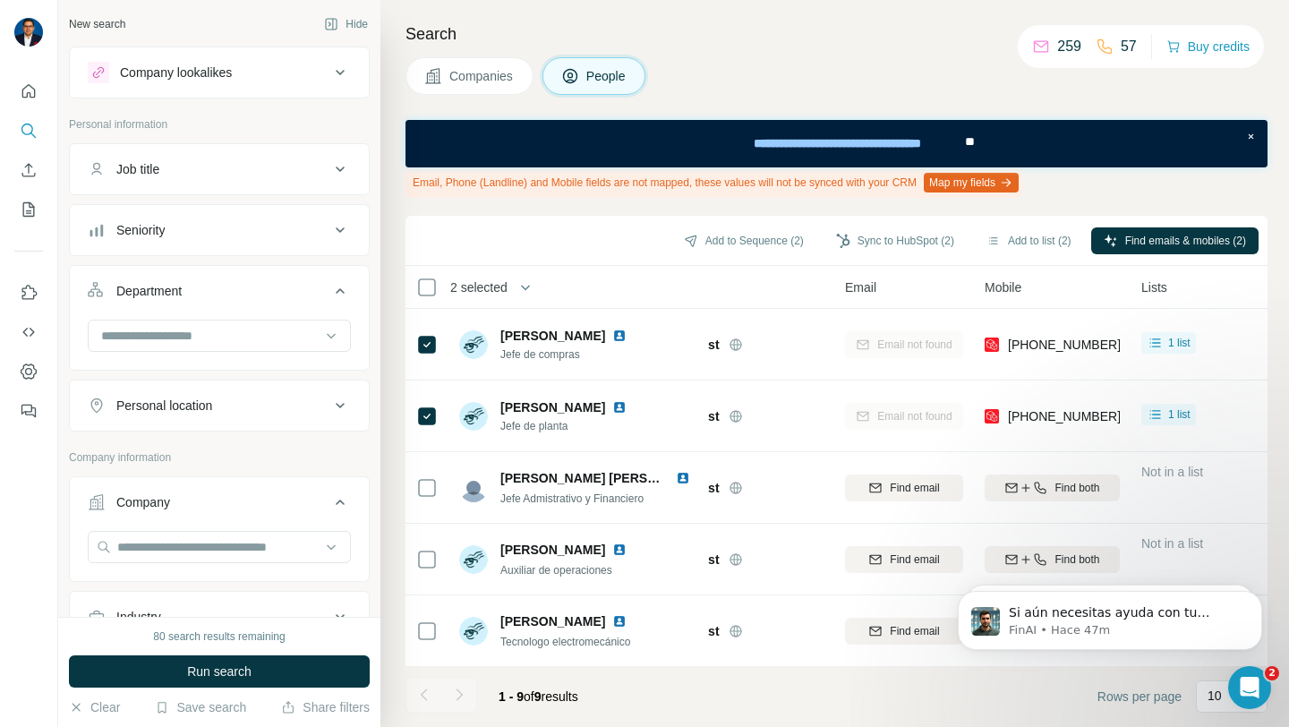
click at [306, 403] on div "Personal location" at bounding box center [209, 406] width 242 height 18
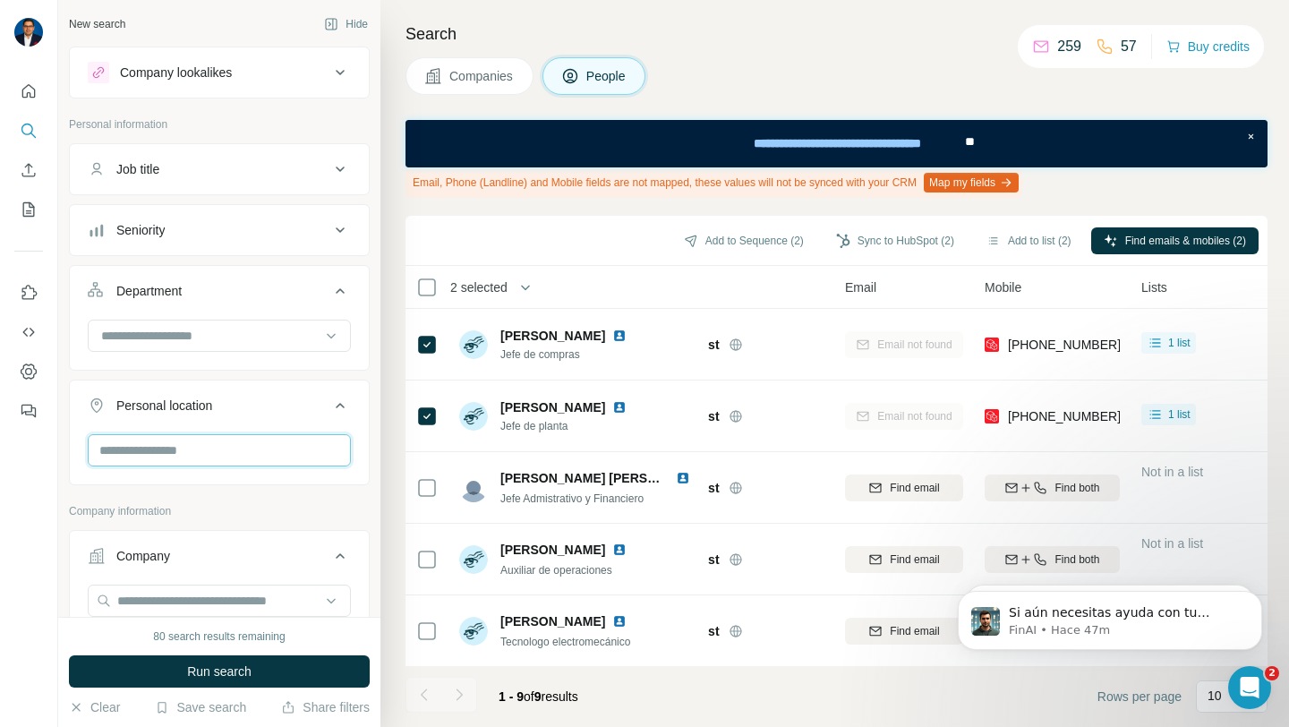
click at [284, 447] on input "text" at bounding box center [219, 450] width 263 height 32
type input "****"
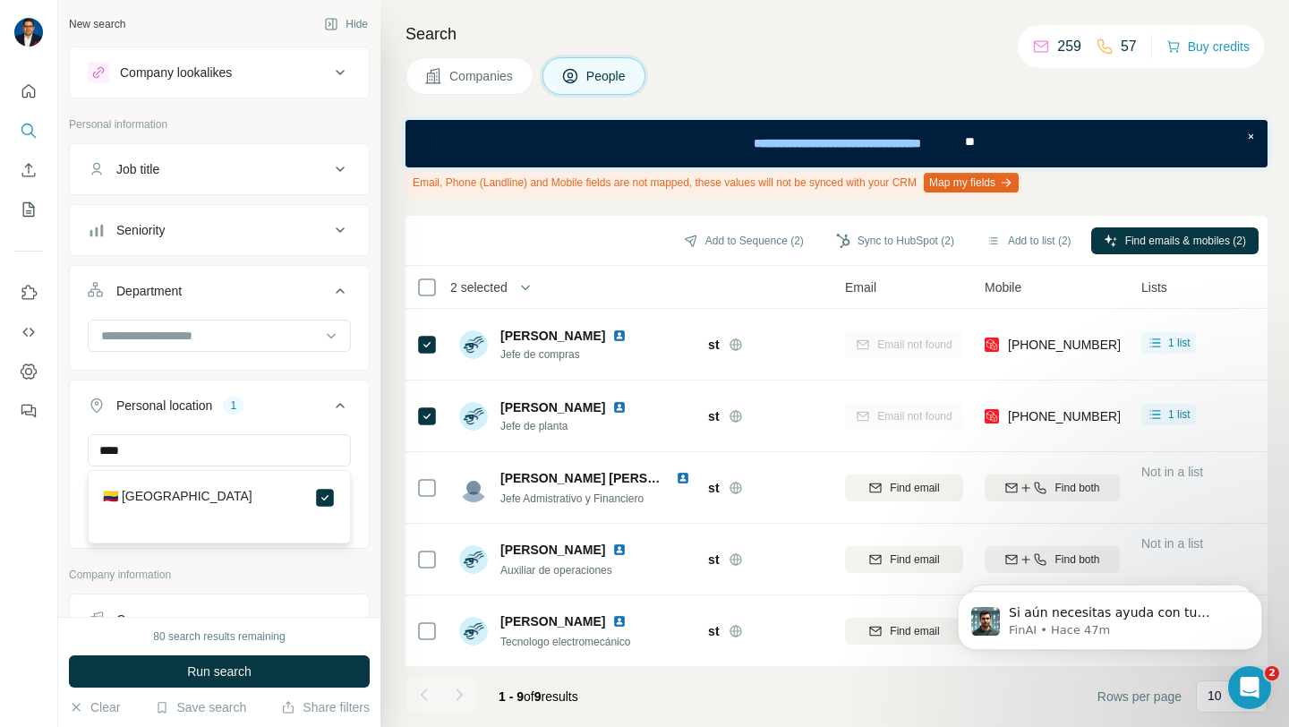
click at [381, 378] on div "Search Companies People Email, Phone (Landline) and Mobile fields are not mappe…" at bounding box center [835, 363] width 909 height 727
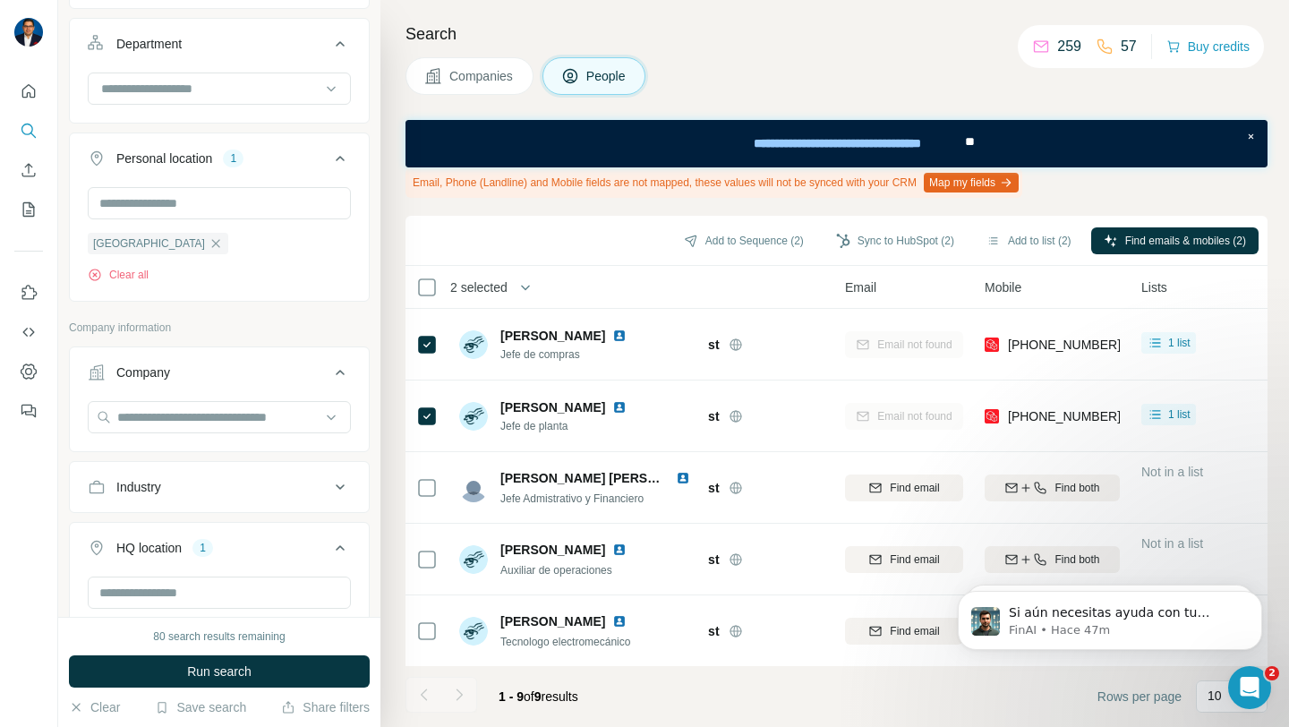
scroll to position [266, 0]
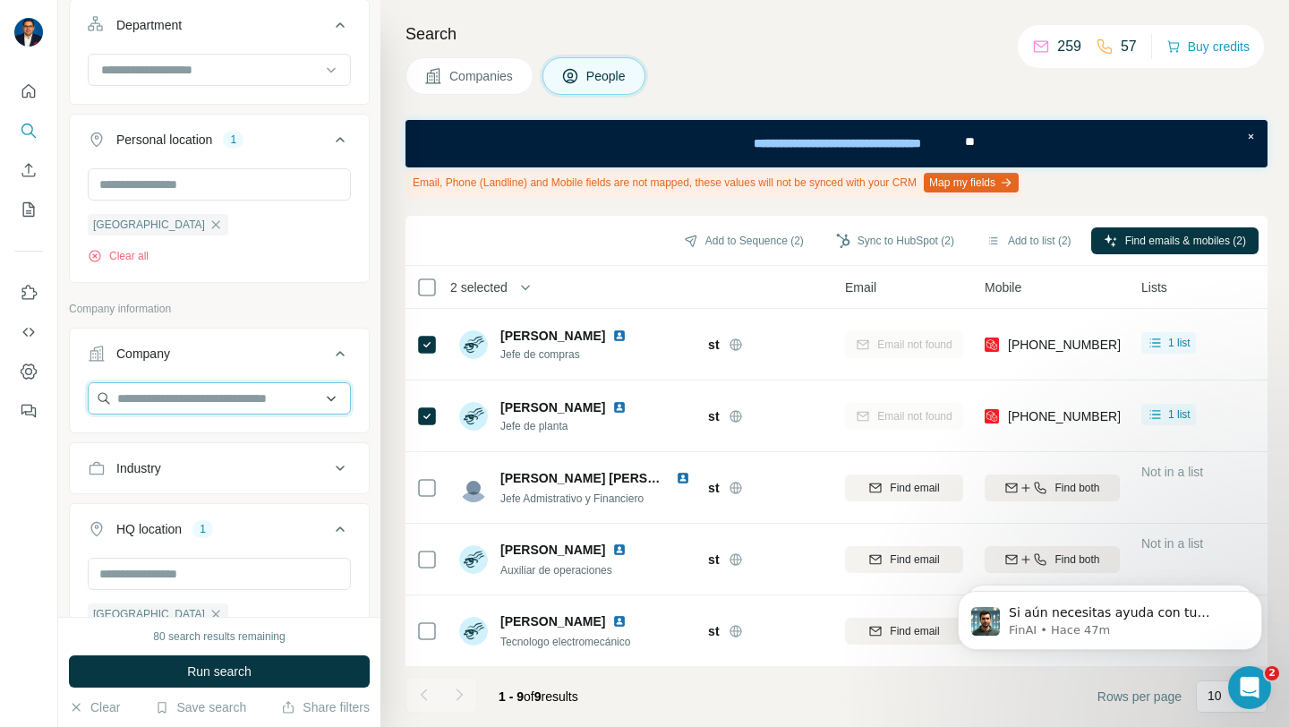
click at [273, 394] on input "text" at bounding box center [219, 398] width 263 height 32
click at [257, 433] on div "Type to search" at bounding box center [219, 441] width 254 height 36
click at [269, 398] on input "text" at bounding box center [219, 398] width 263 height 32
type input "**********"
click at [251, 398] on input "**********" at bounding box center [219, 398] width 263 height 32
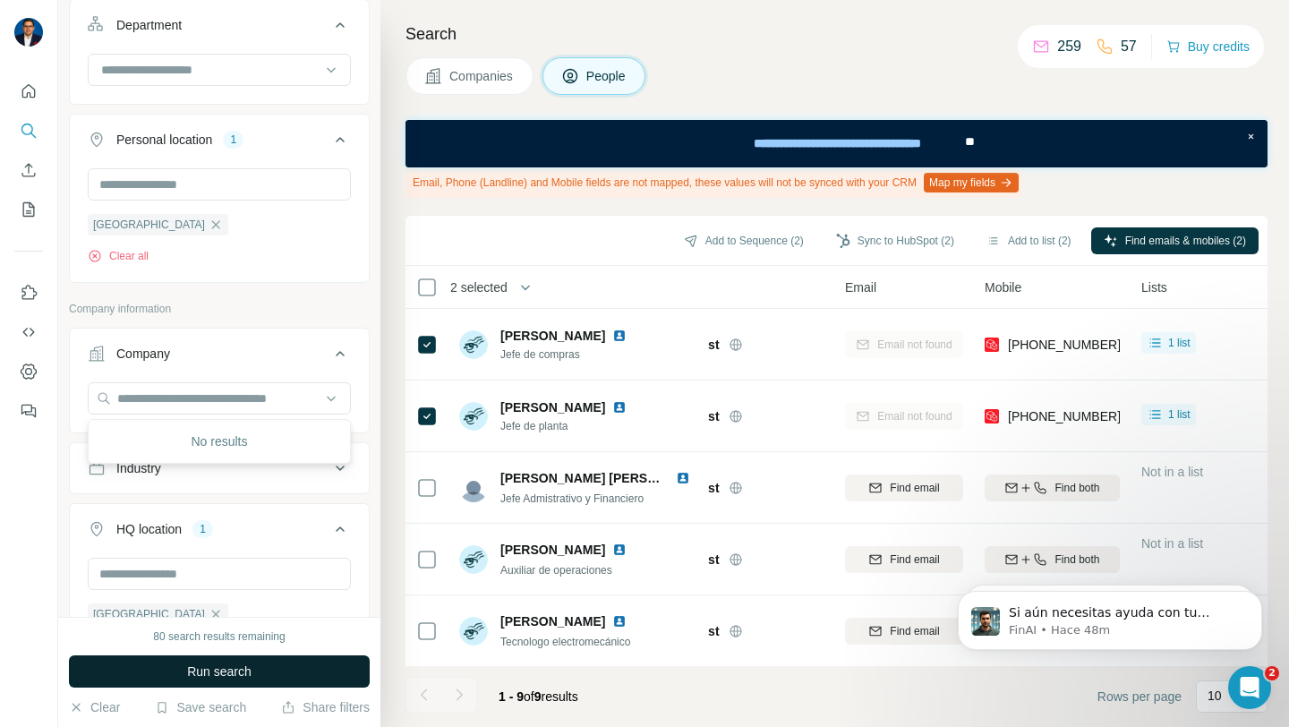
click at [241, 678] on span "Run search" at bounding box center [219, 672] width 64 height 18
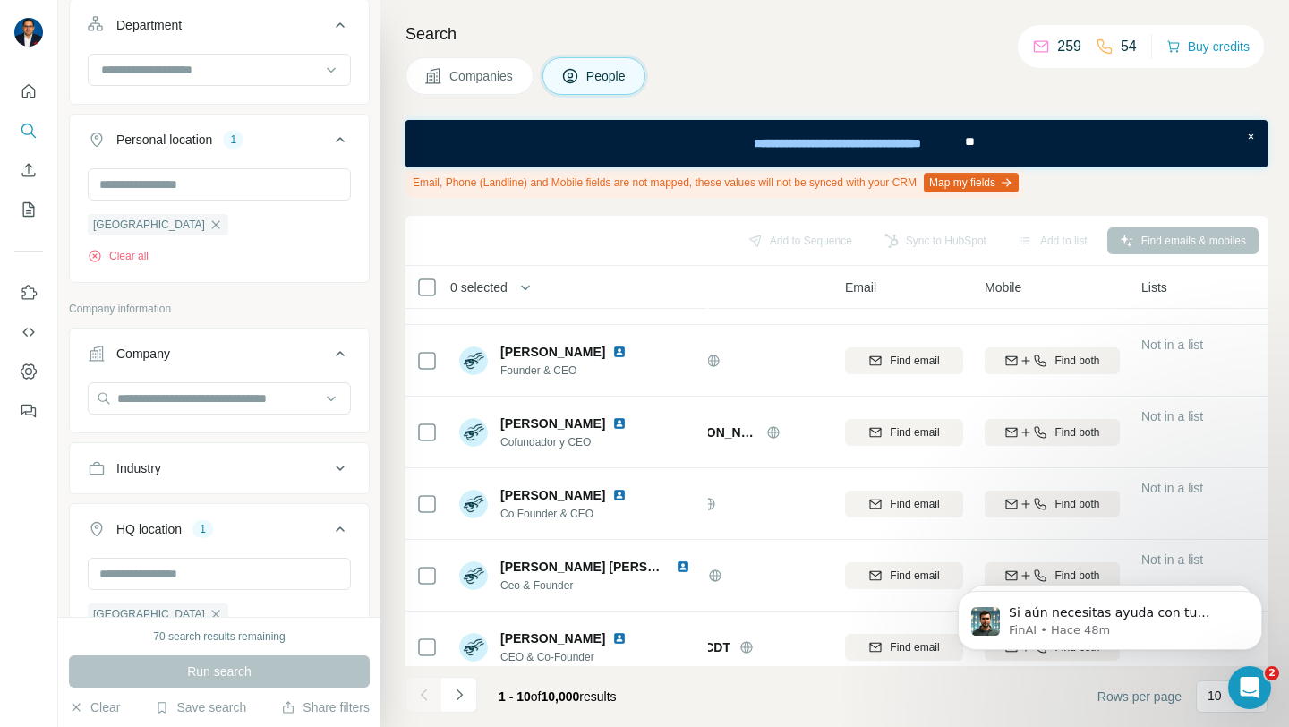
scroll to position [359, 73]
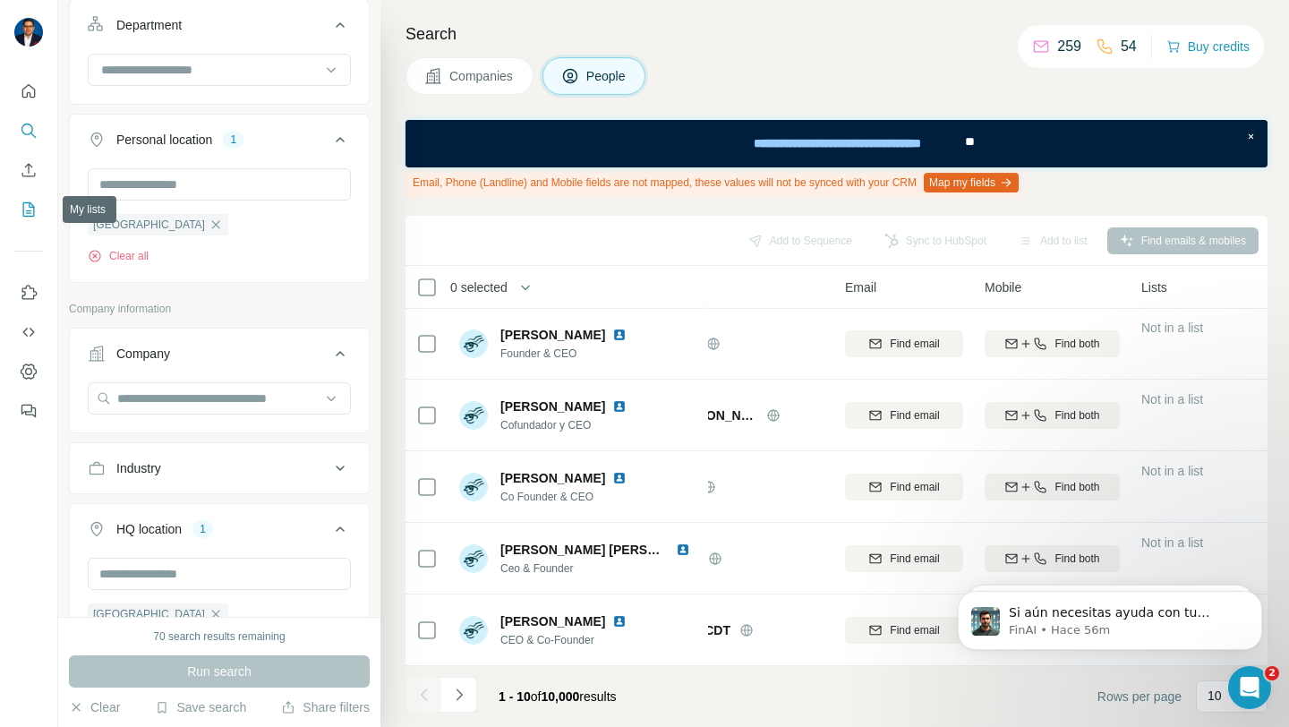
click at [34, 213] on icon "My lists" at bounding box center [29, 210] width 18 height 18
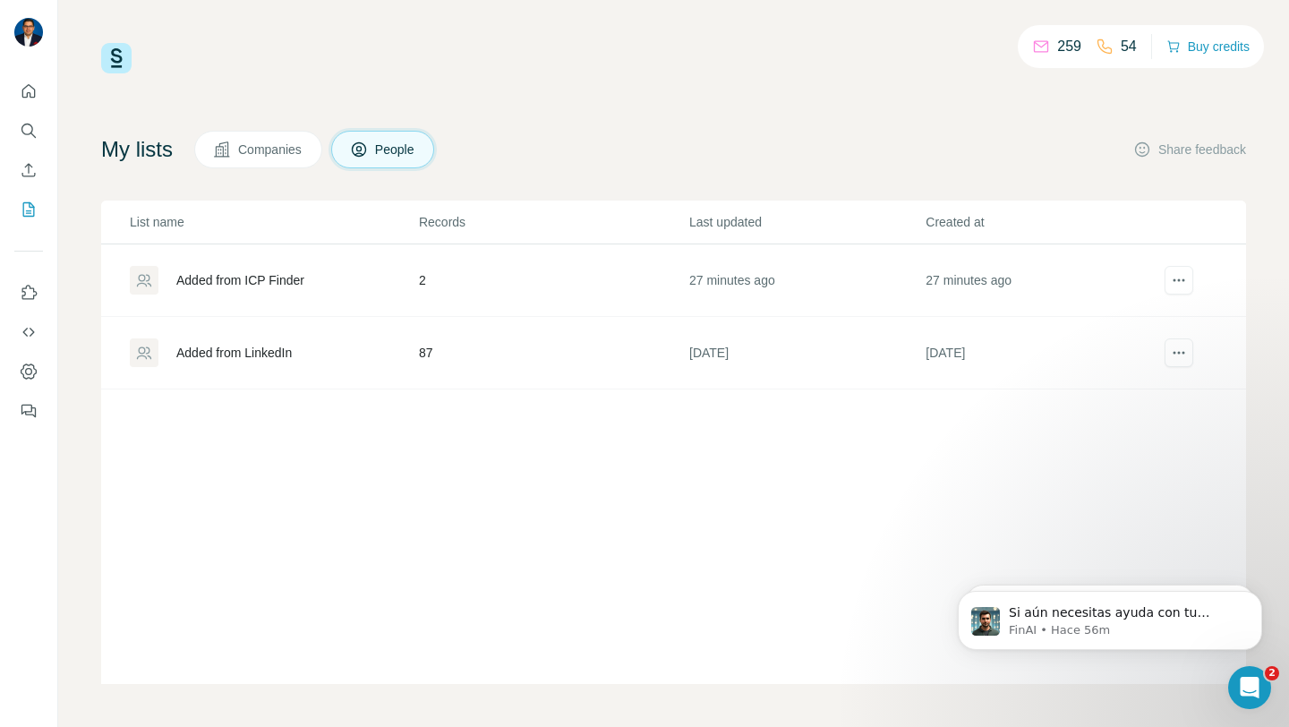
click at [210, 360] on div "Added from LinkedIn" at bounding box center [233, 353] width 115 height 18
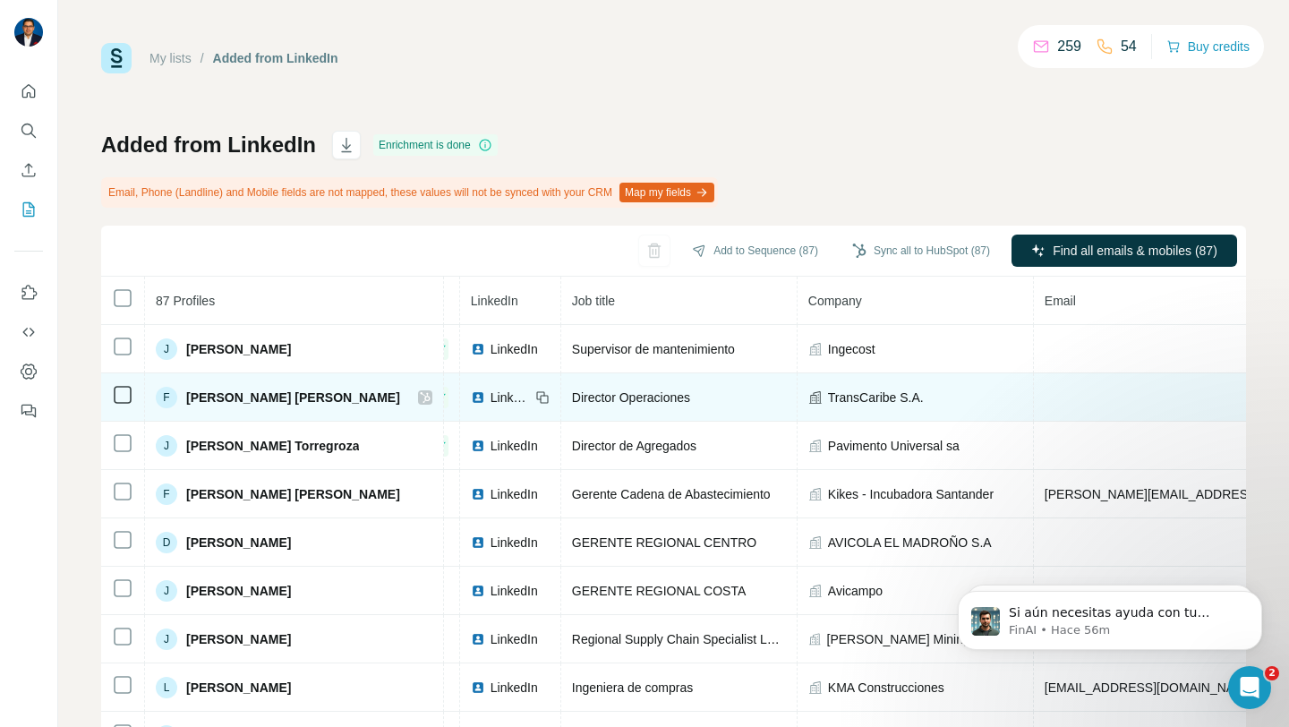
scroll to position [0, 91]
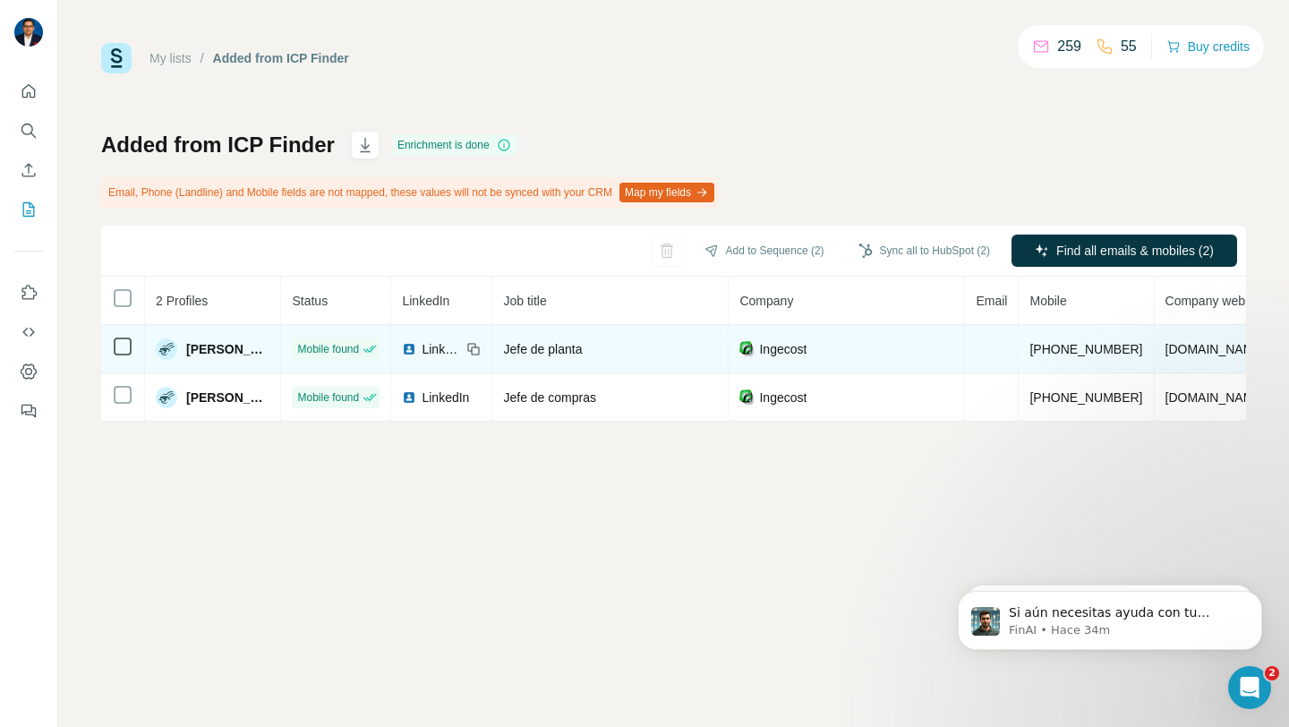
click at [1015, 348] on td at bounding box center [992, 349] width 54 height 48
click at [1017, 352] on td at bounding box center [992, 349] width 54 height 48
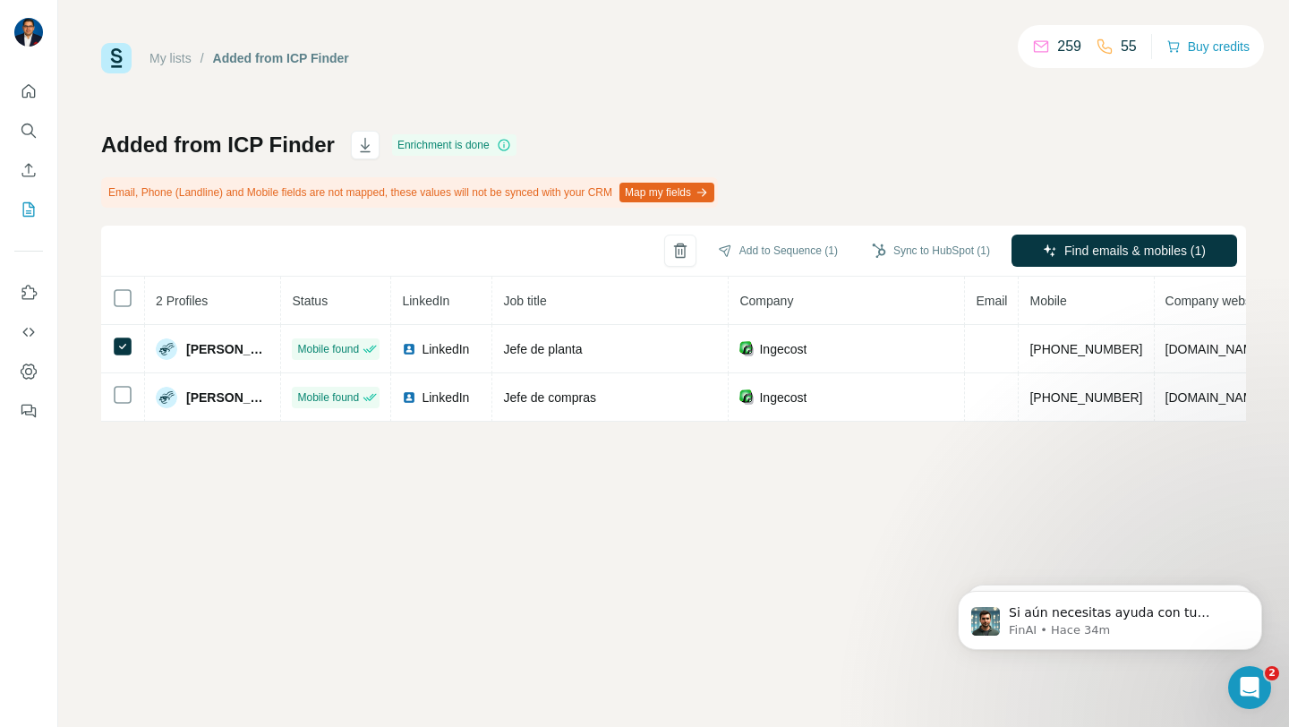
click at [702, 197] on button "Map my fields" at bounding box center [667, 193] width 95 height 20
click at [34, 88] on icon "Quick start" at bounding box center [29, 91] width 18 height 18
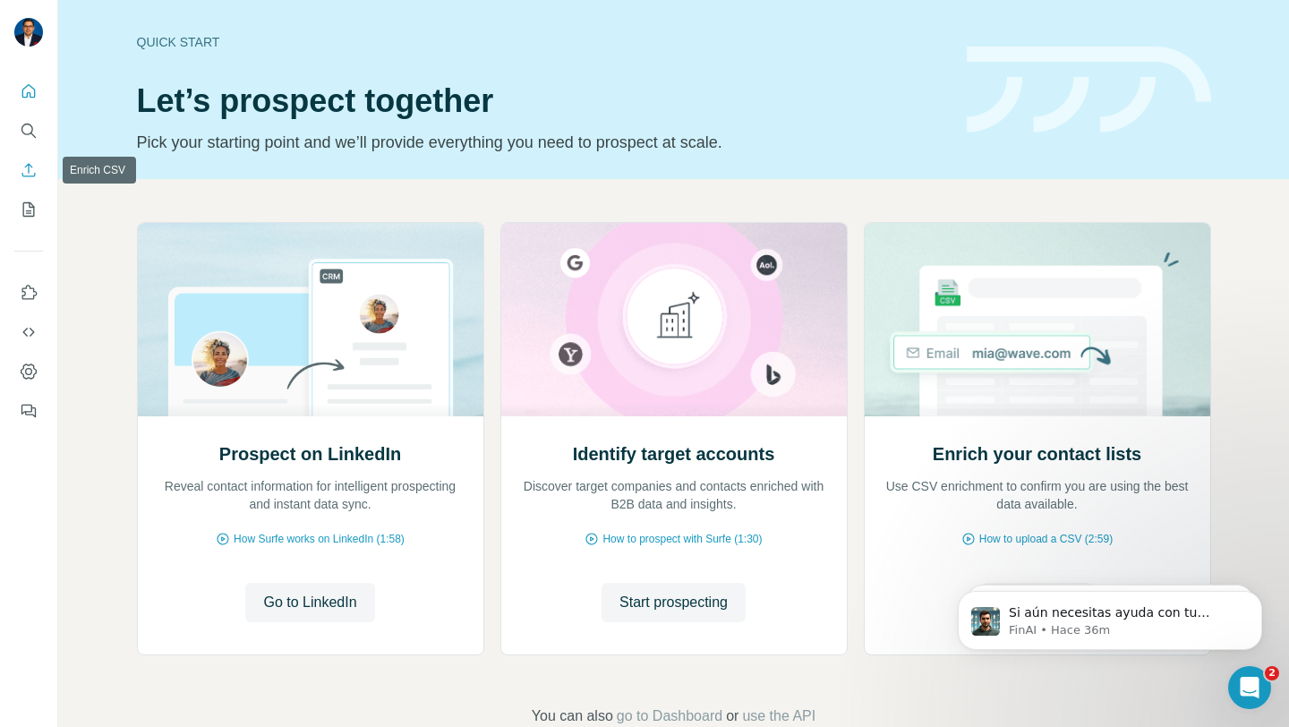
click at [33, 175] on icon "Enrich CSV" at bounding box center [28, 169] width 13 height 13
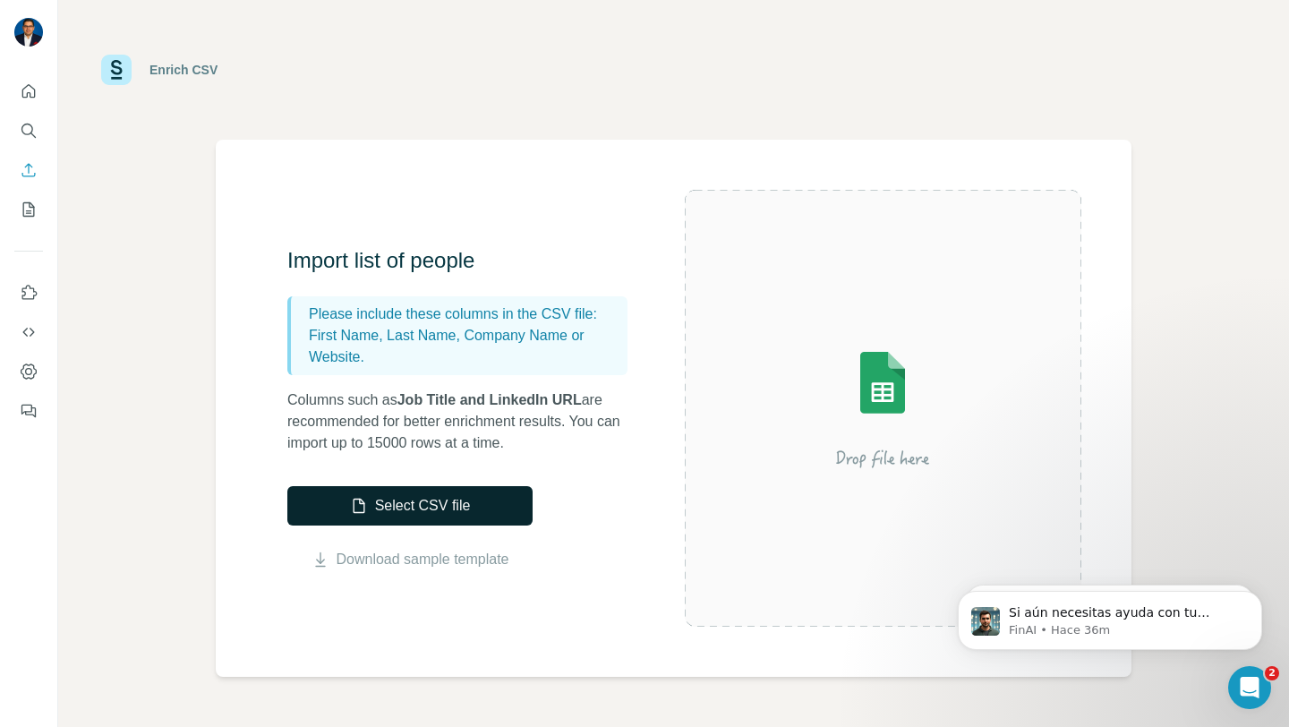
click at [441, 505] on button "Select CSV file" at bounding box center [409, 505] width 245 height 39
click at [32, 209] on icon "My lists" at bounding box center [29, 210] width 18 height 18
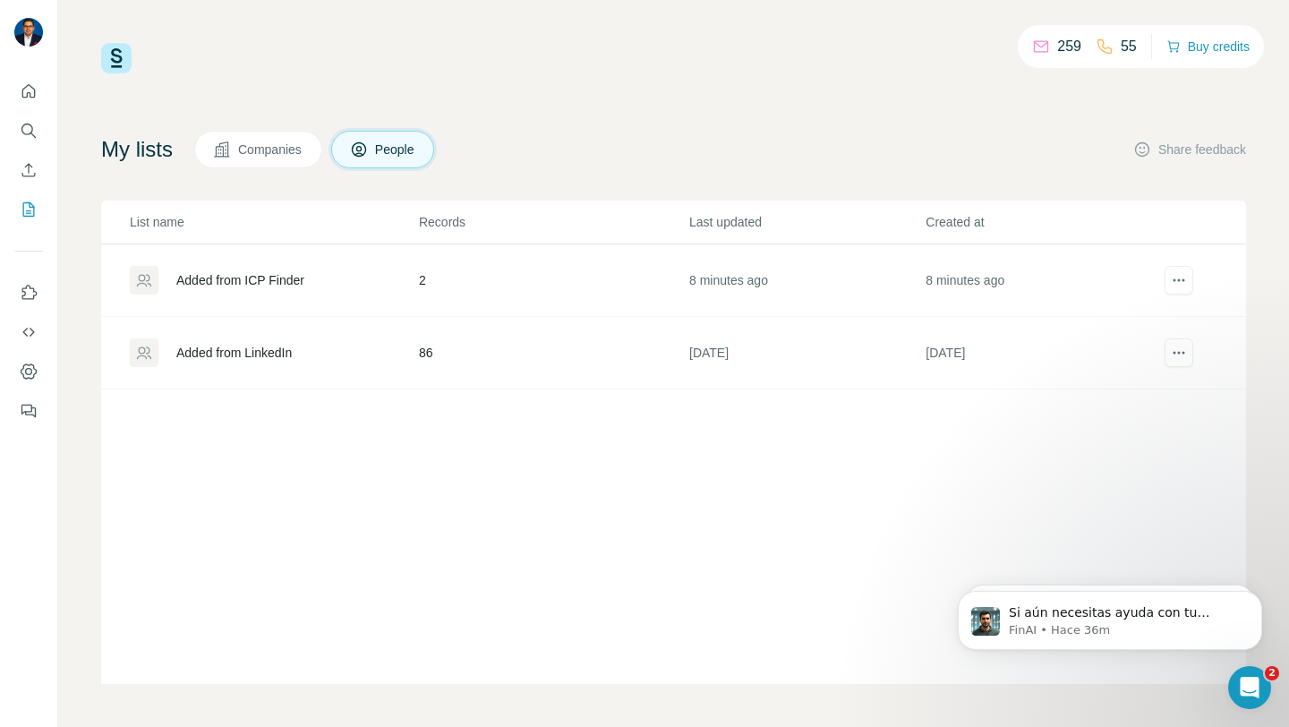
click at [276, 283] on div "Added from ICP Finder" at bounding box center [240, 280] width 128 height 18
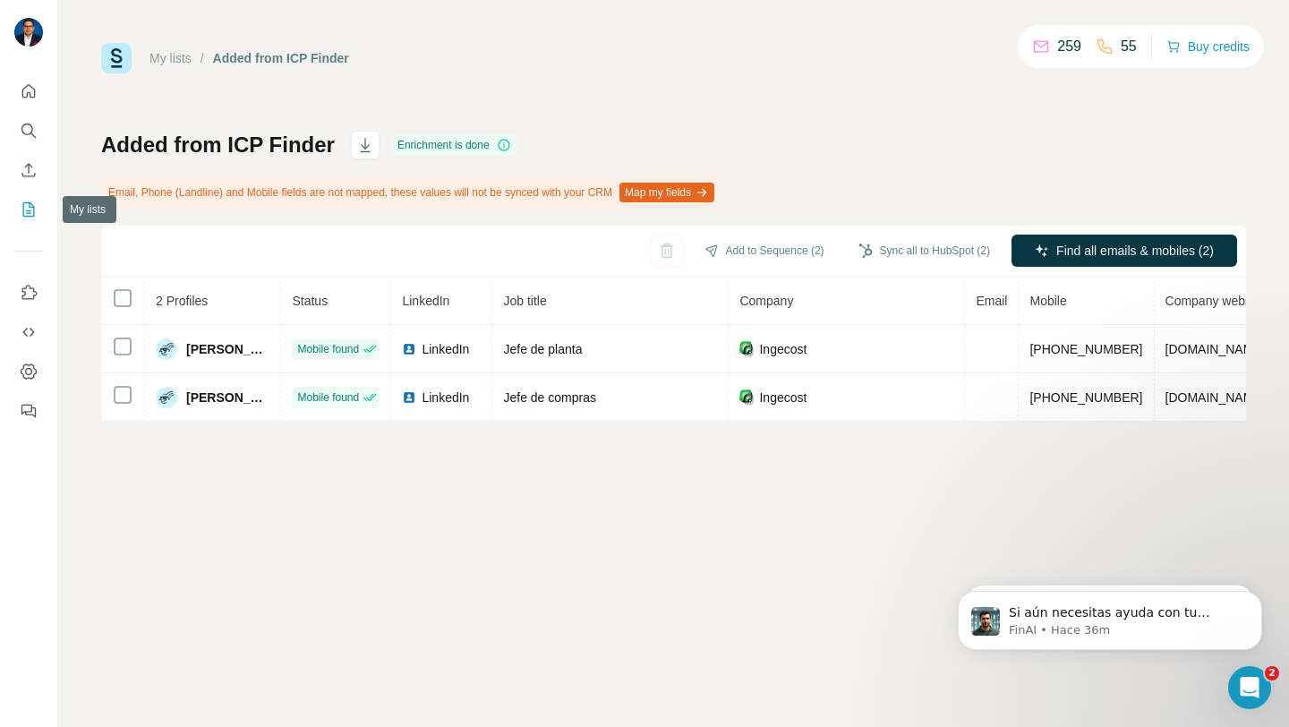
click at [30, 209] on icon "My lists" at bounding box center [29, 210] width 18 height 18
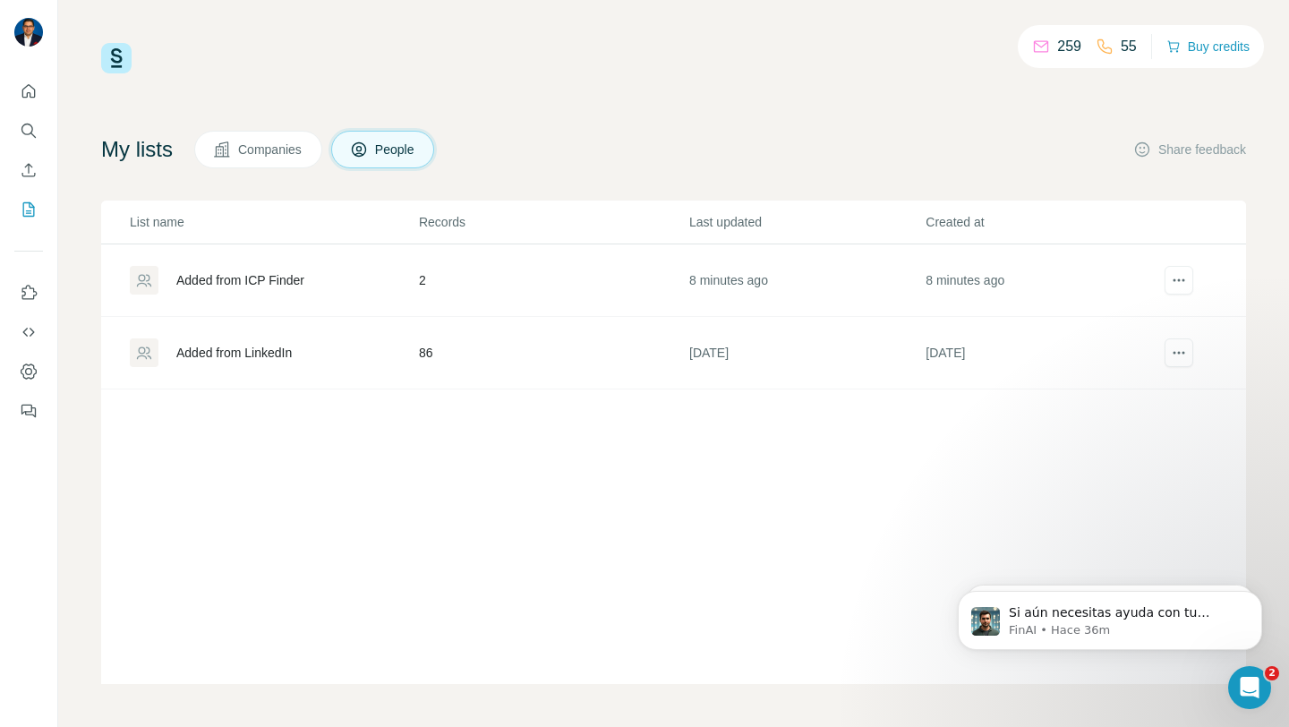
click at [245, 358] on div "Added from LinkedIn" at bounding box center [233, 353] width 115 height 18
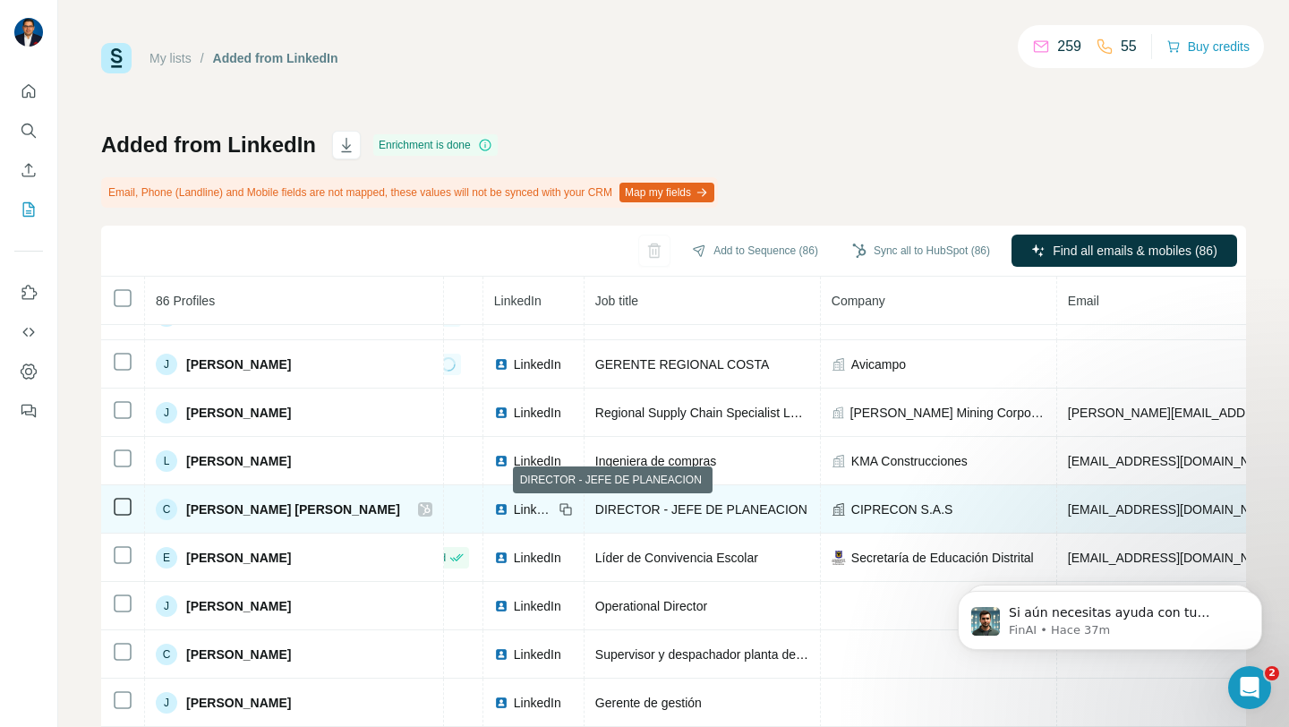
scroll to position [178, 0]
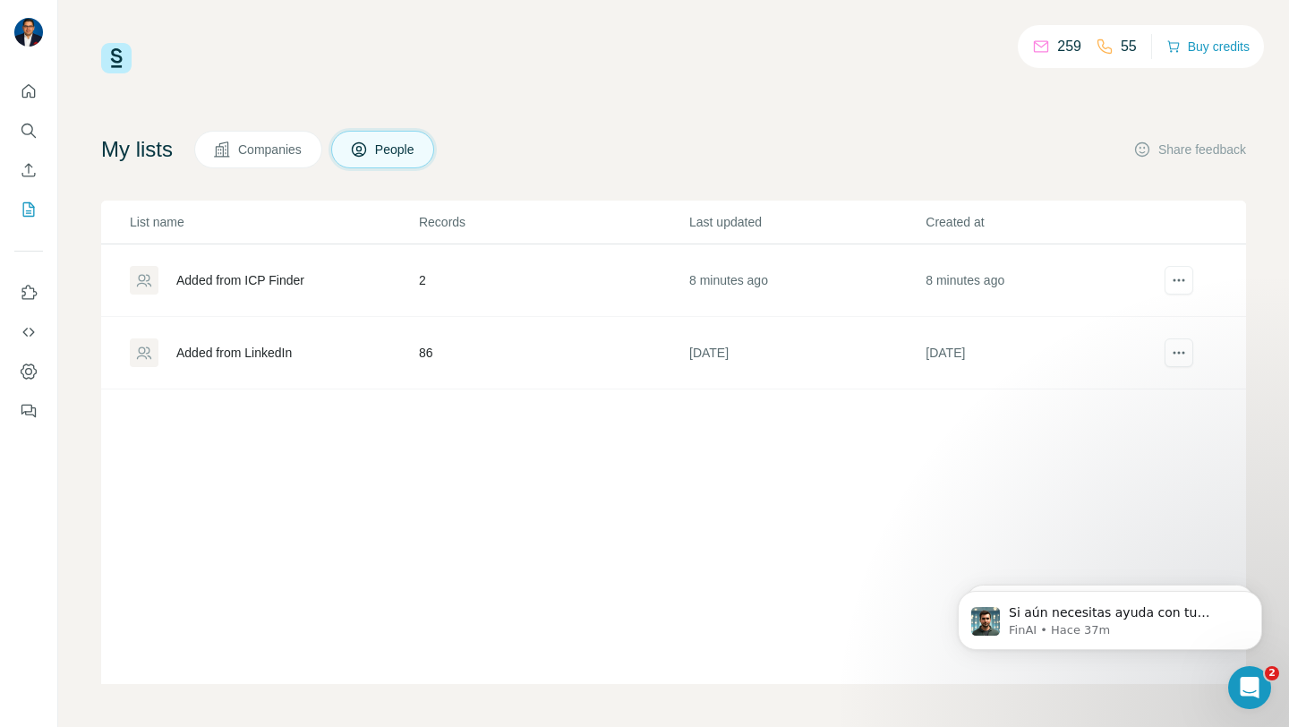
click at [287, 360] on div "Added from LinkedIn" at bounding box center [233, 353] width 115 height 18
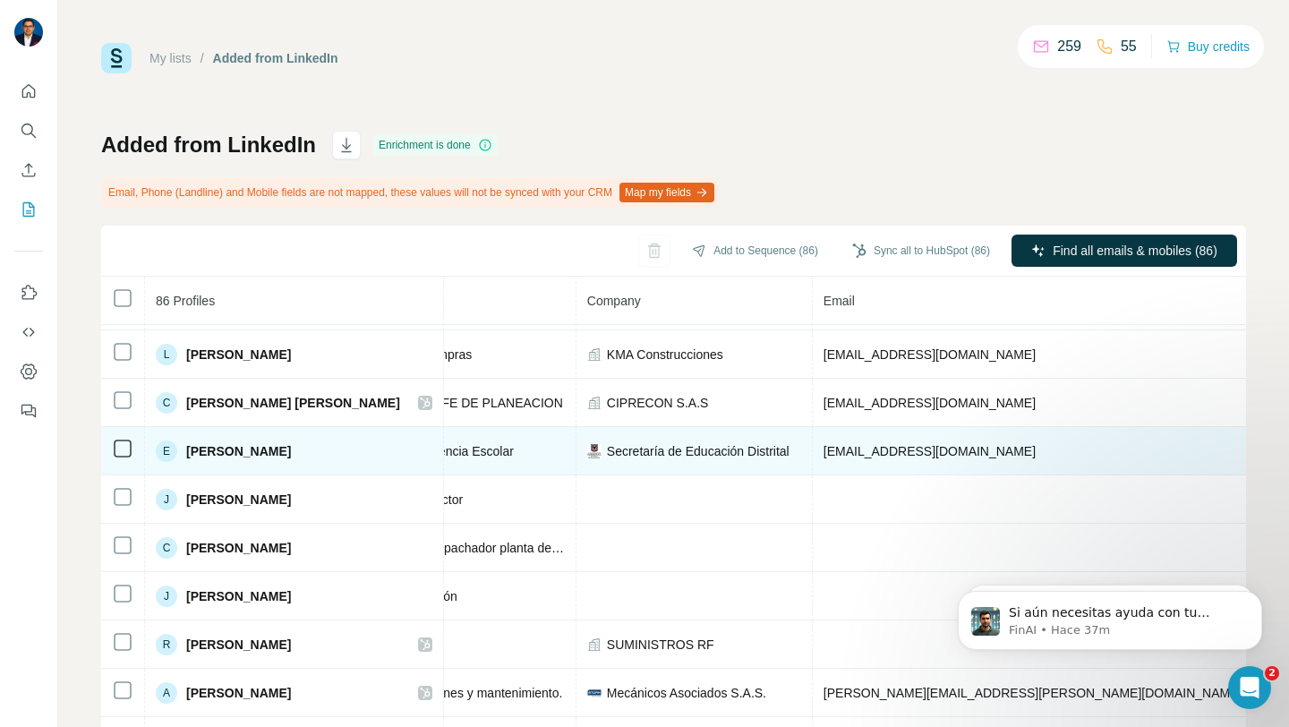
scroll to position [285, 313]
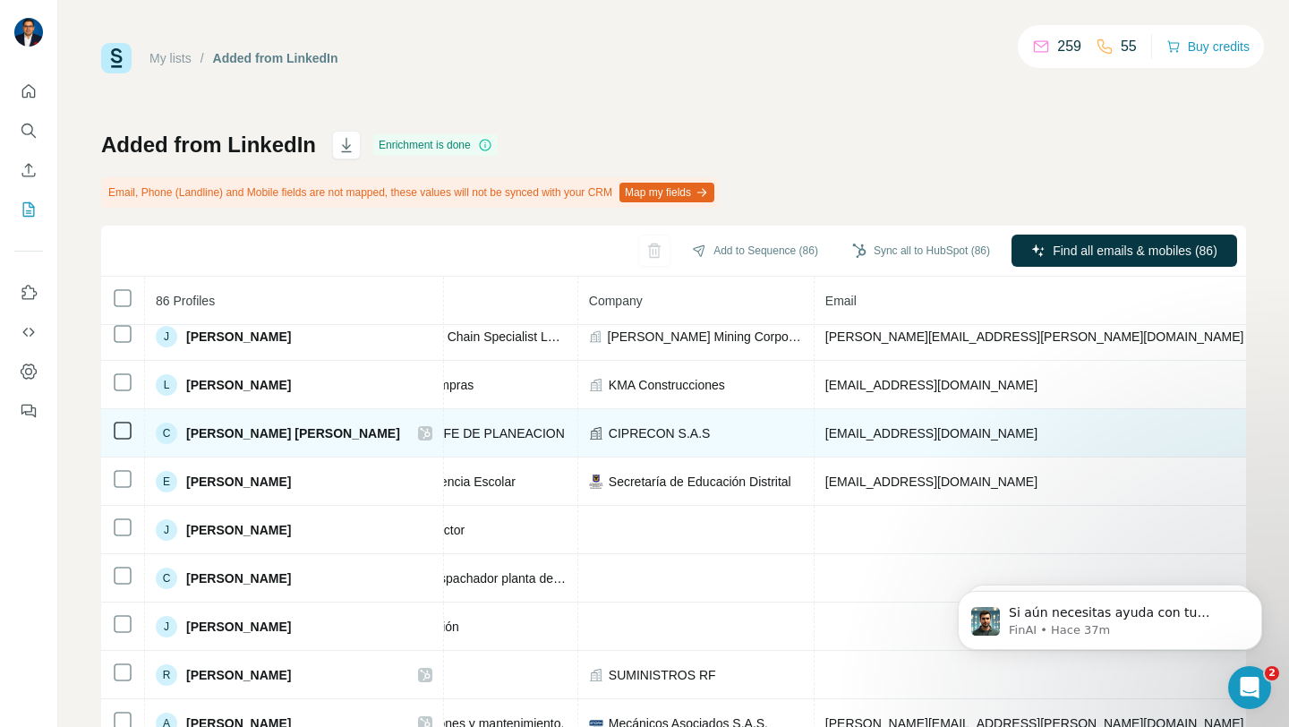
scroll to position [253, 313]
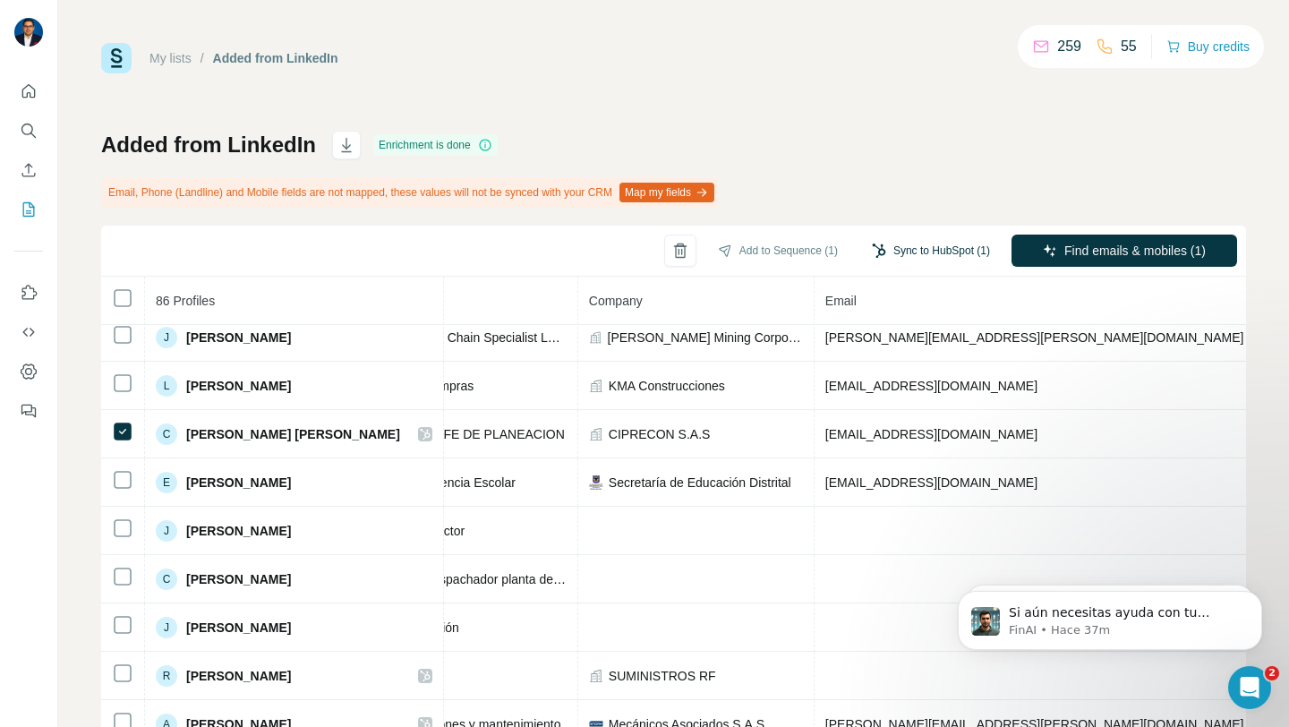
click at [916, 256] on button "Sync to HubSpot (1)" at bounding box center [931, 250] width 143 height 27
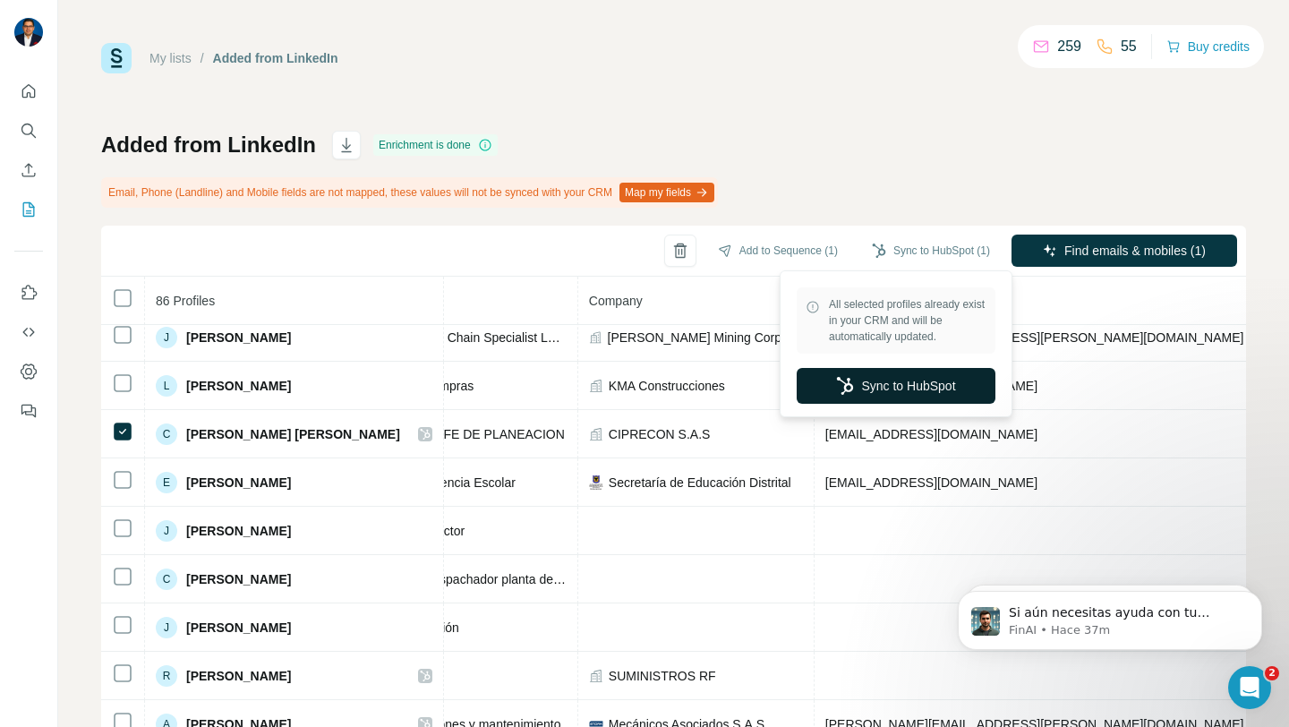
click at [892, 392] on button "Sync to HubSpot" at bounding box center [896, 386] width 199 height 36
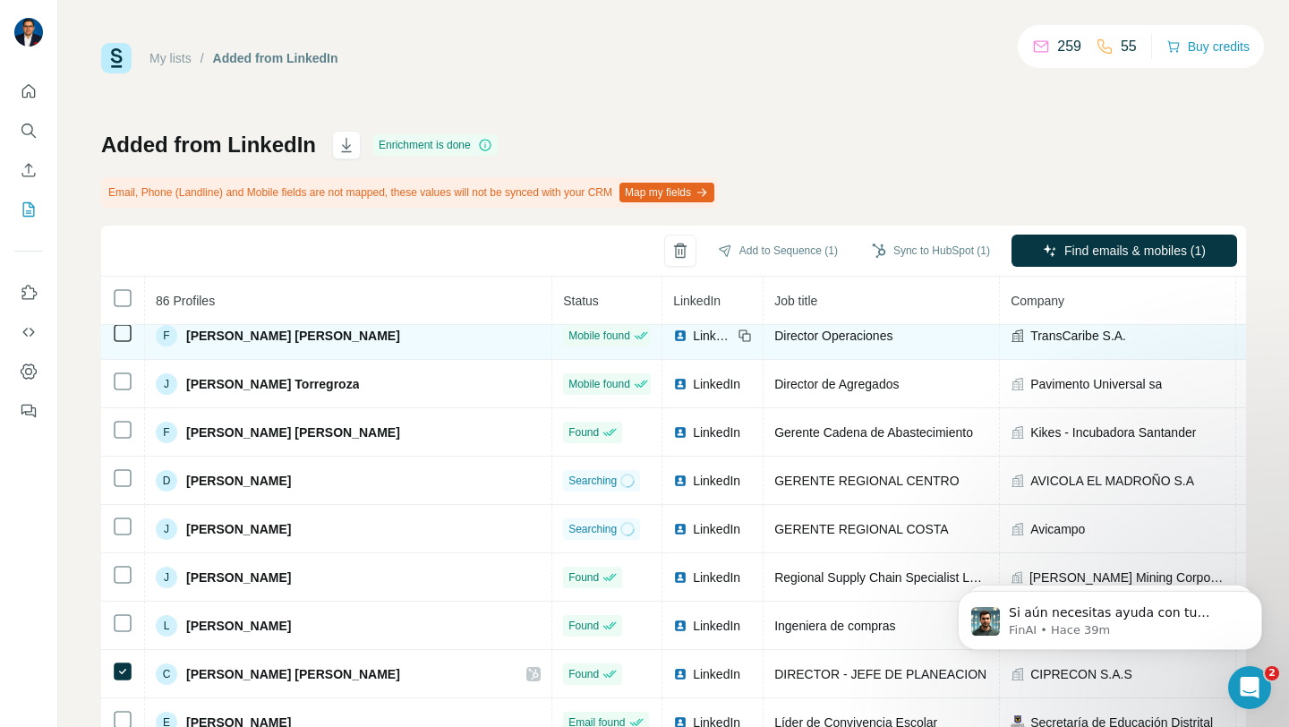
scroll to position [0, 0]
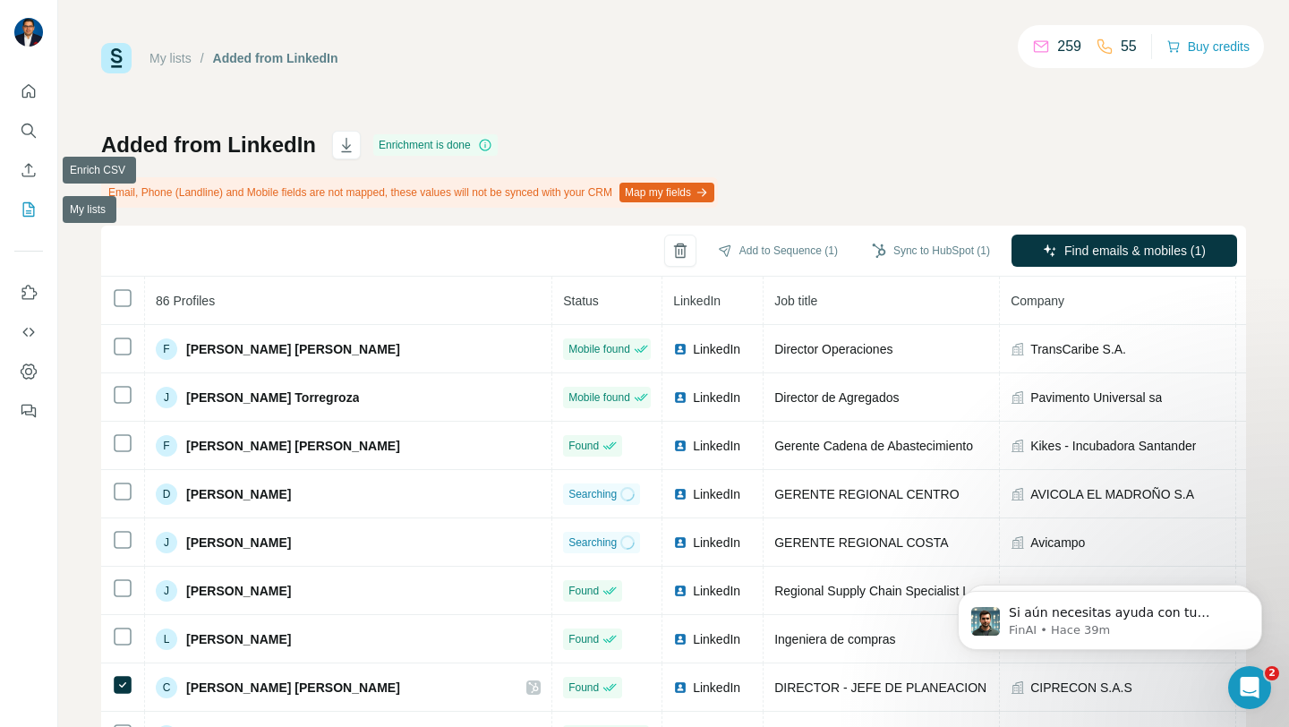
click at [36, 204] on icon "My lists" at bounding box center [29, 210] width 18 height 18
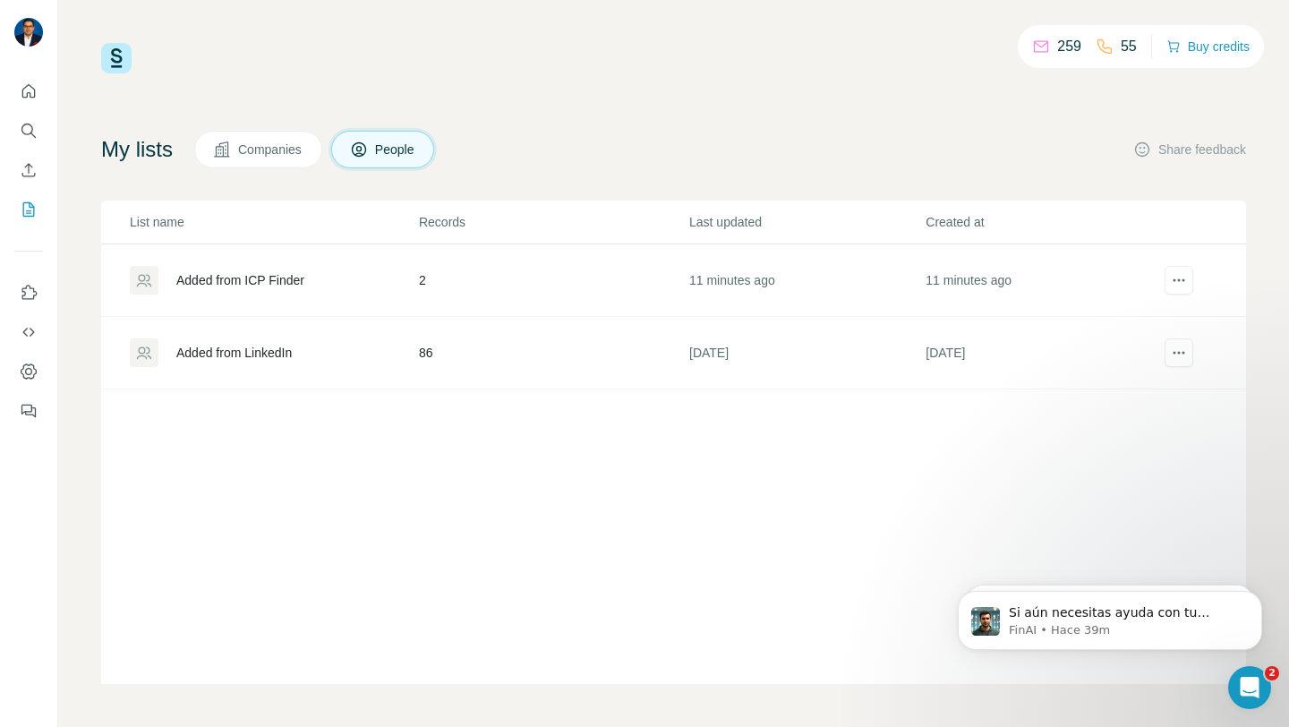
click at [218, 275] on div "Added from ICP Finder" at bounding box center [240, 280] width 128 height 18
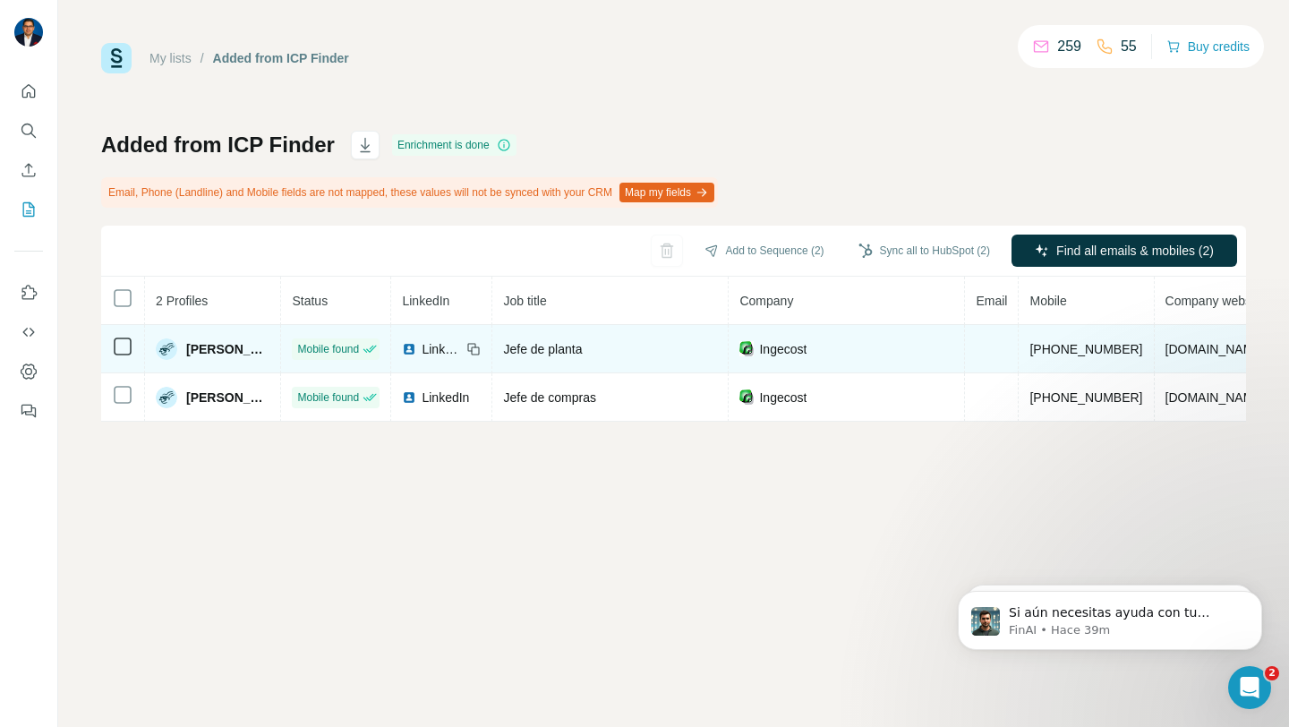
click at [125, 355] on icon at bounding box center [122, 346] width 21 height 21
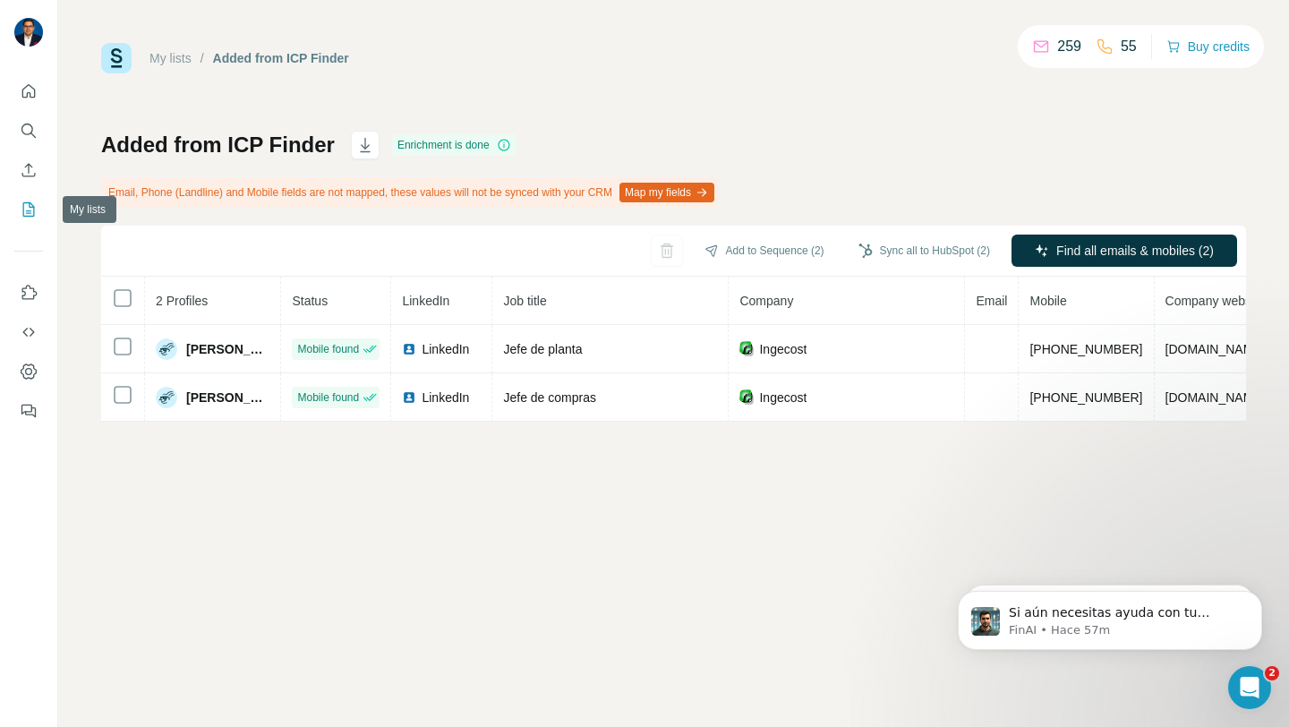
click at [29, 210] on icon "My lists" at bounding box center [30, 208] width 9 height 12
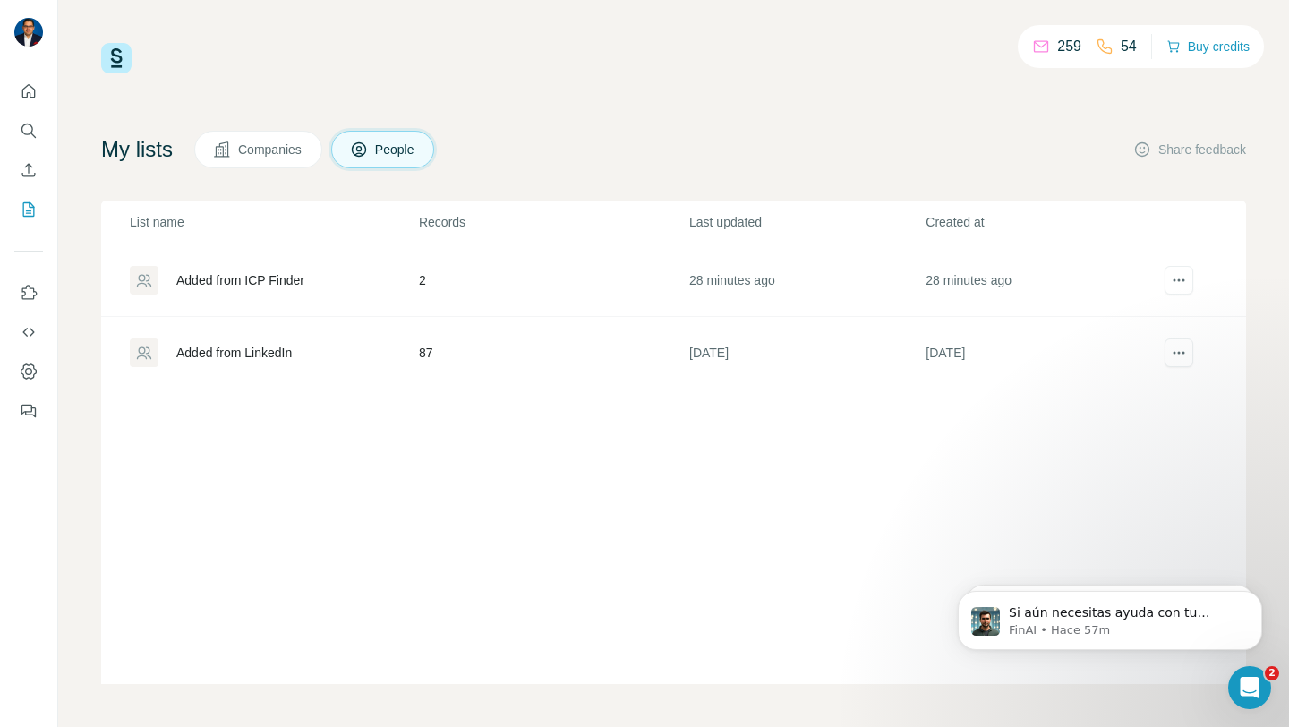
click at [240, 355] on div "Added from LinkedIn" at bounding box center [233, 353] width 115 height 18
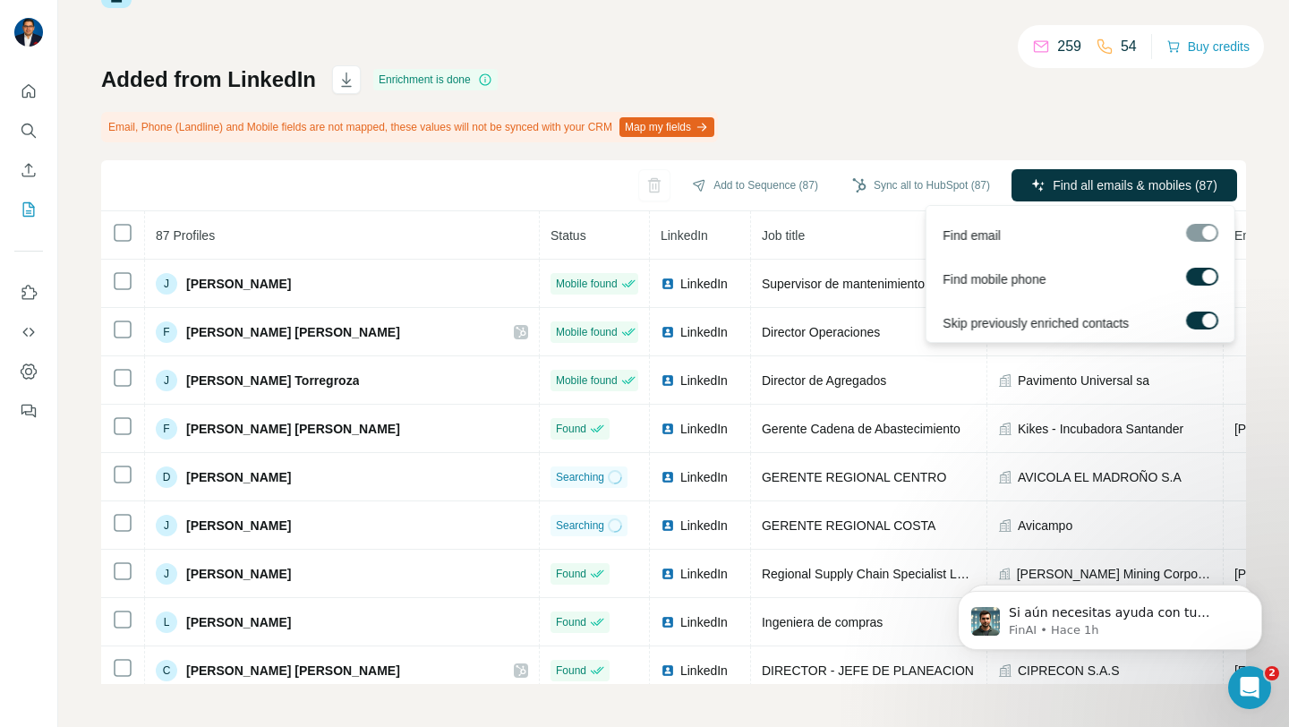
click at [1209, 236] on div at bounding box center [1202, 233] width 32 height 18
click at [1210, 319] on div at bounding box center [1209, 320] width 14 height 14
click at [1210, 231] on div at bounding box center [1202, 233] width 32 height 18
click at [1202, 318] on label at bounding box center [1202, 321] width 32 height 18
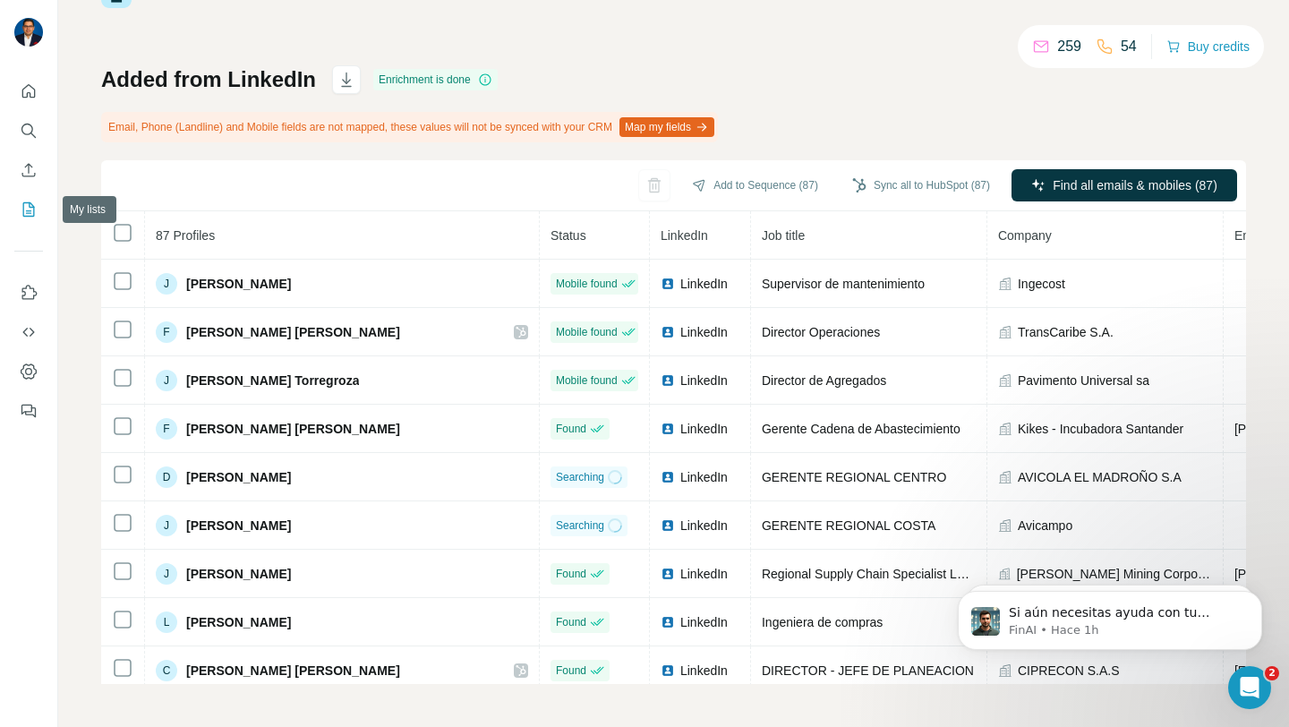
click at [28, 211] on icon "My lists" at bounding box center [29, 210] width 18 height 18
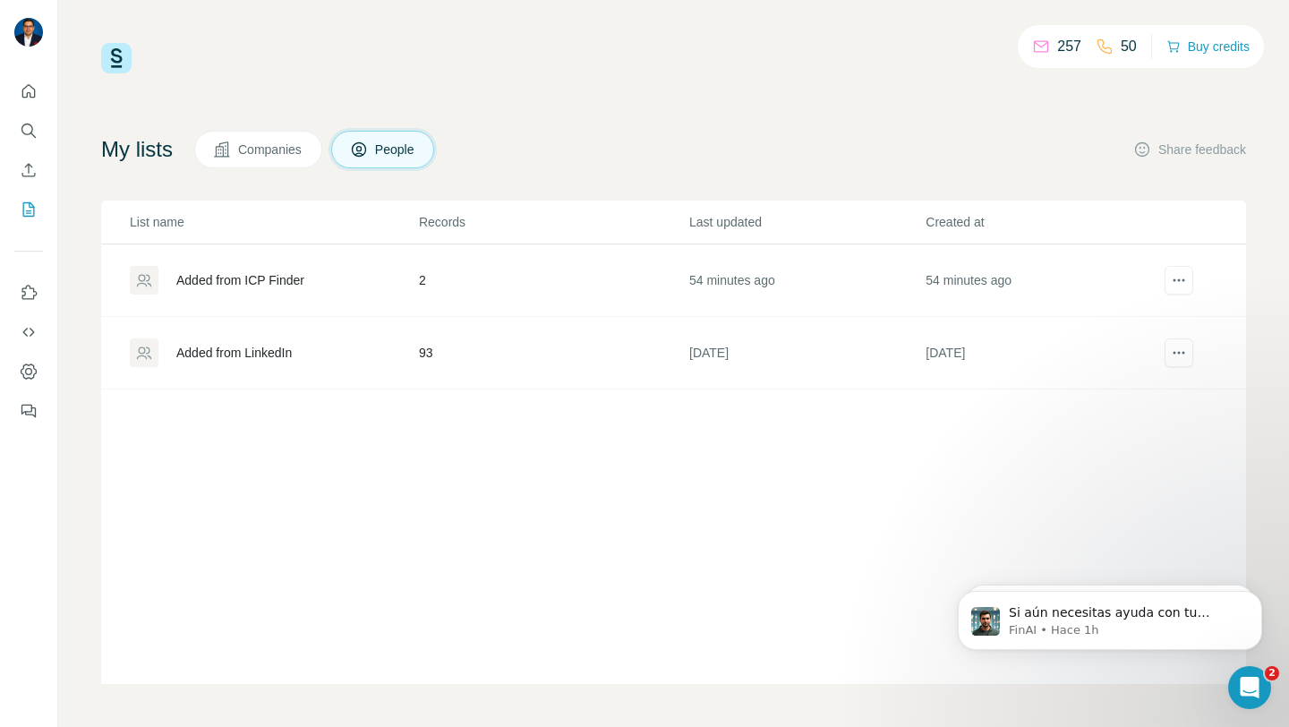
click at [254, 364] on div "Added from LinkedIn" at bounding box center [273, 352] width 287 height 29
